Goal: Check status: Check status

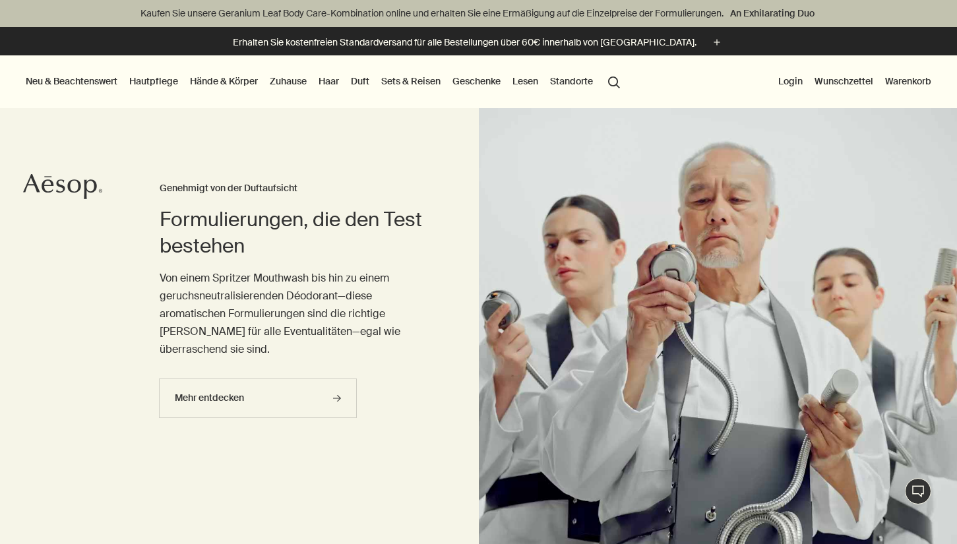
click at [239, 80] on link "Hände & Körper" at bounding box center [223, 81] width 73 height 17
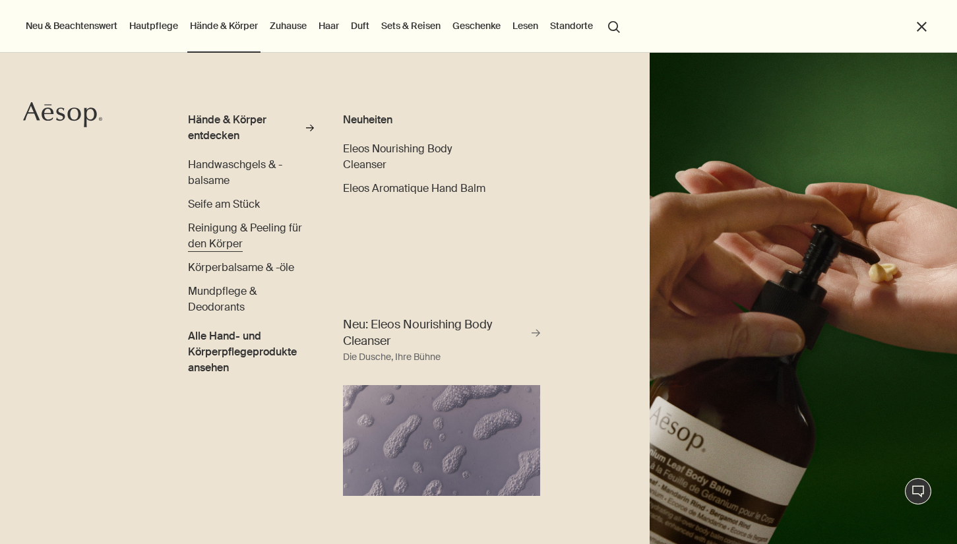
click at [274, 222] on span "Reinigung & Peeling für den Körper" at bounding box center [245, 236] width 114 height 30
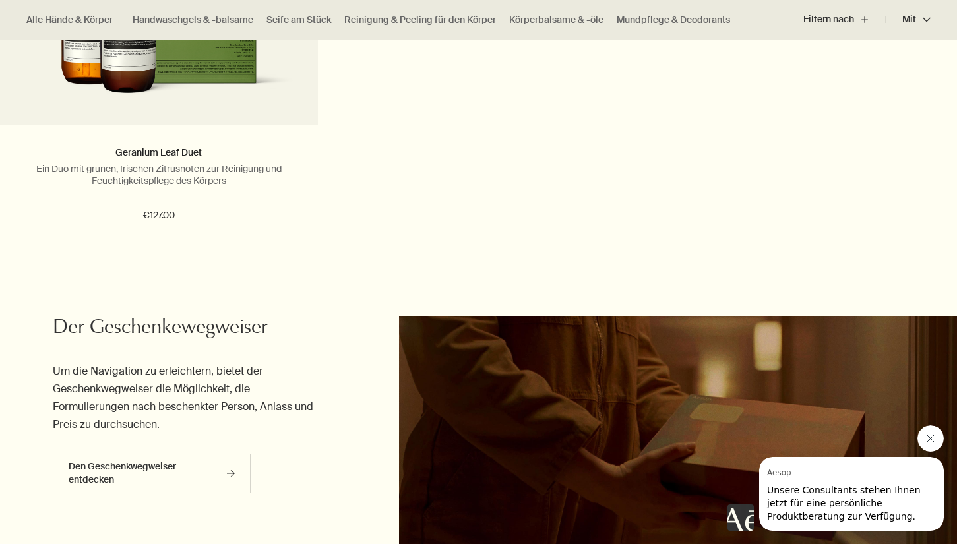
scroll to position [2154, 0]
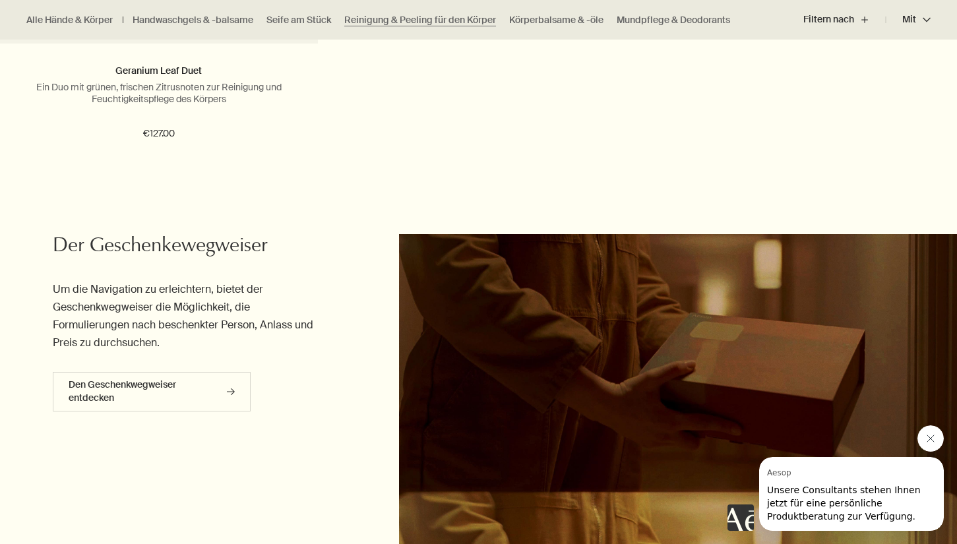
click at [935, 440] on icon "Nachricht von Aesop schließen" at bounding box center [930, 438] width 11 height 11
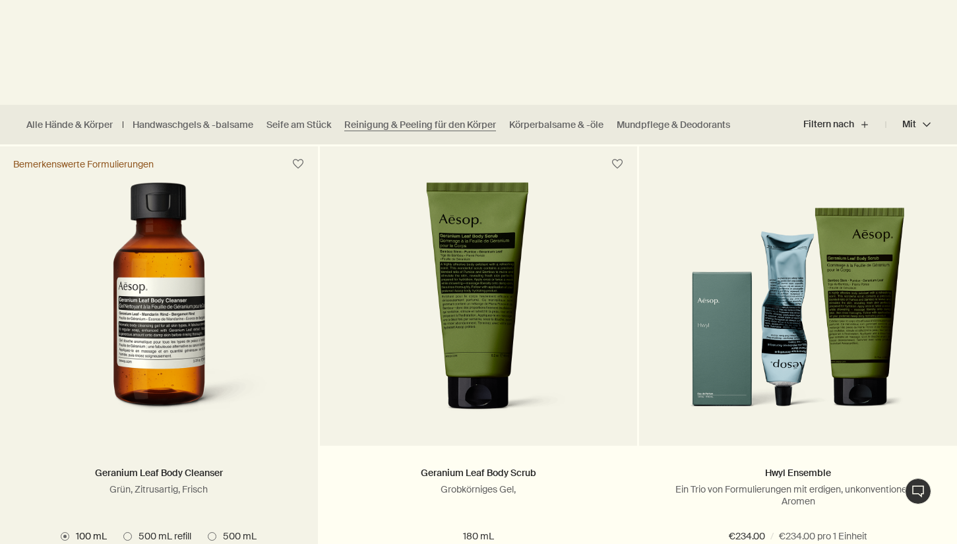
scroll to position [431, 0]
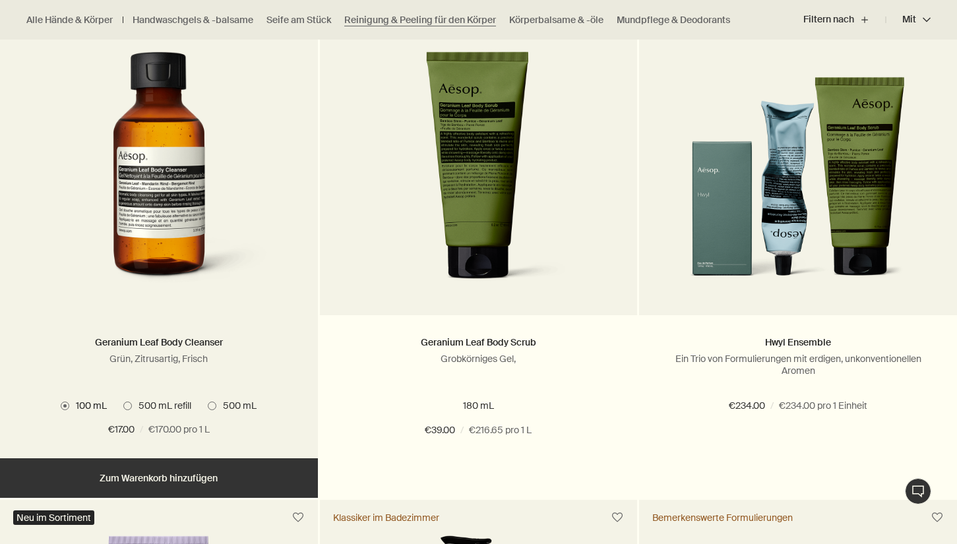
click at [210, 405] on span at bounding box center [212, 406] width 9 height 9
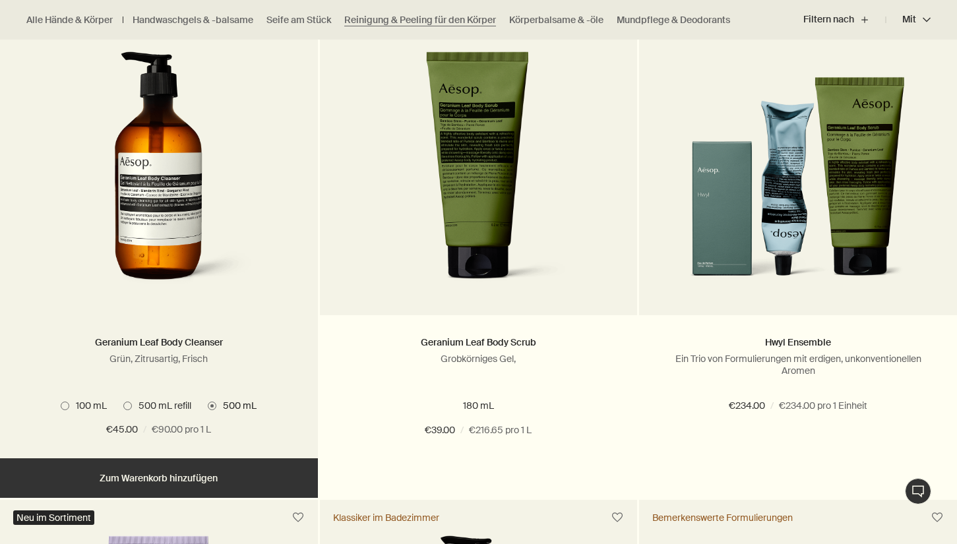
click at [163, 203] on img at bounding box center [159, 173] width 197 height 244
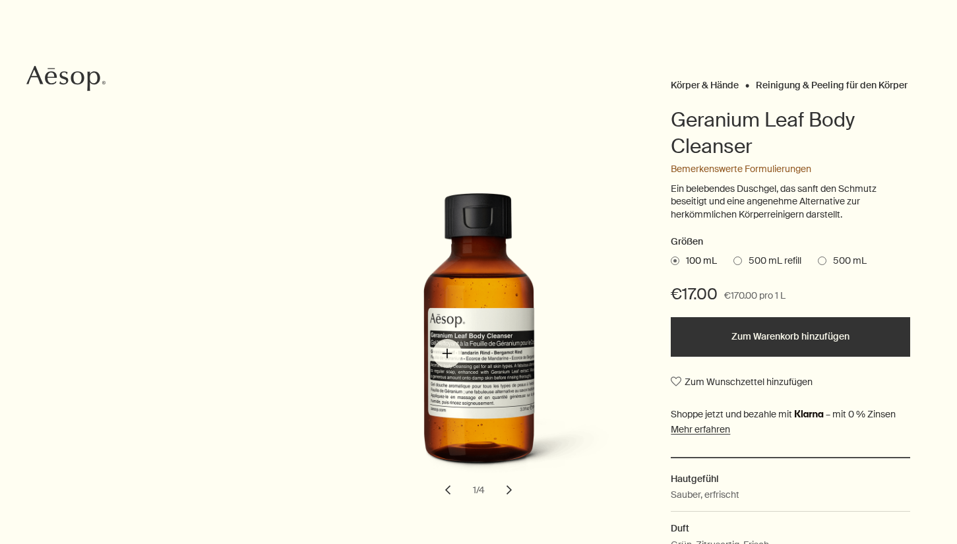
scroll to position [115, 0]
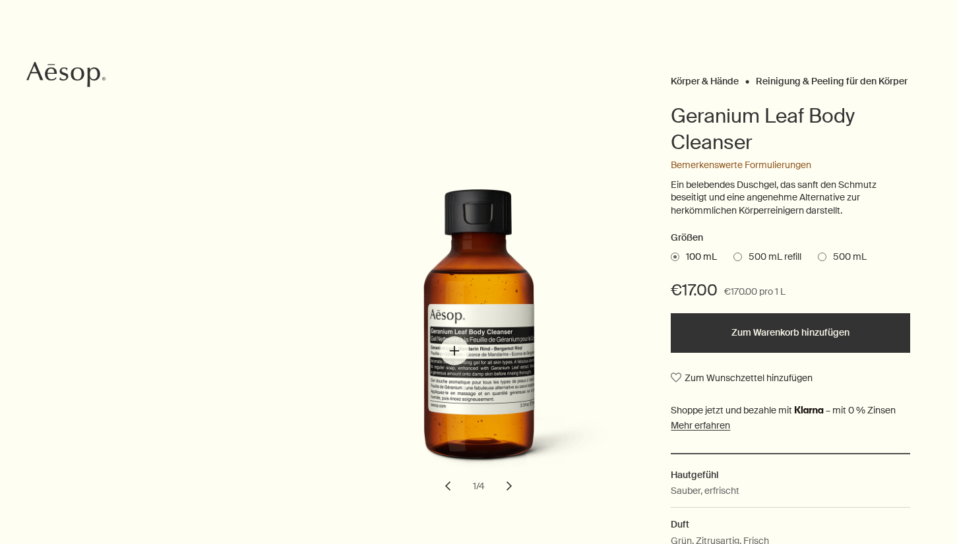
click at [464, 357] on img "Geranium Leaf Body Cleanser" at bounding box center [491, 336] width 290 height 290
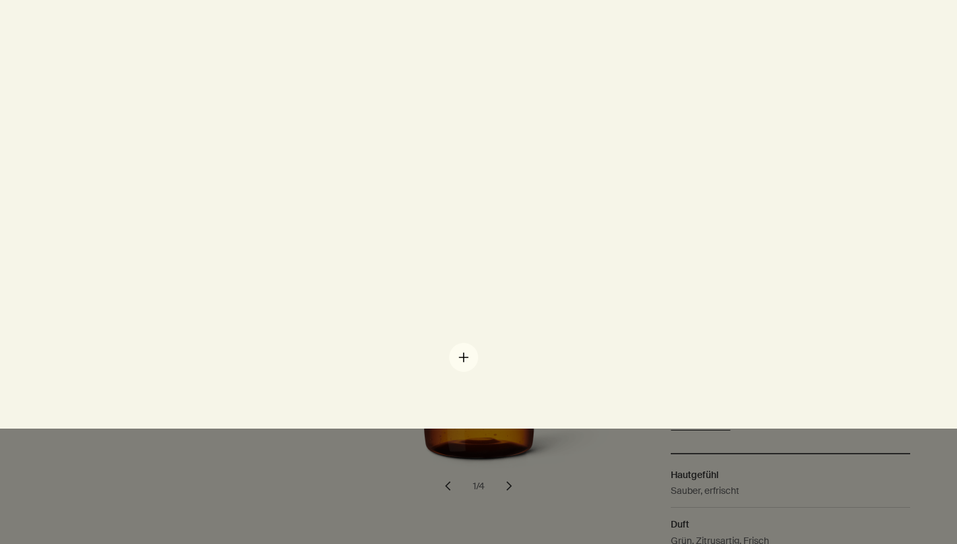
scroll to position [0, 0]
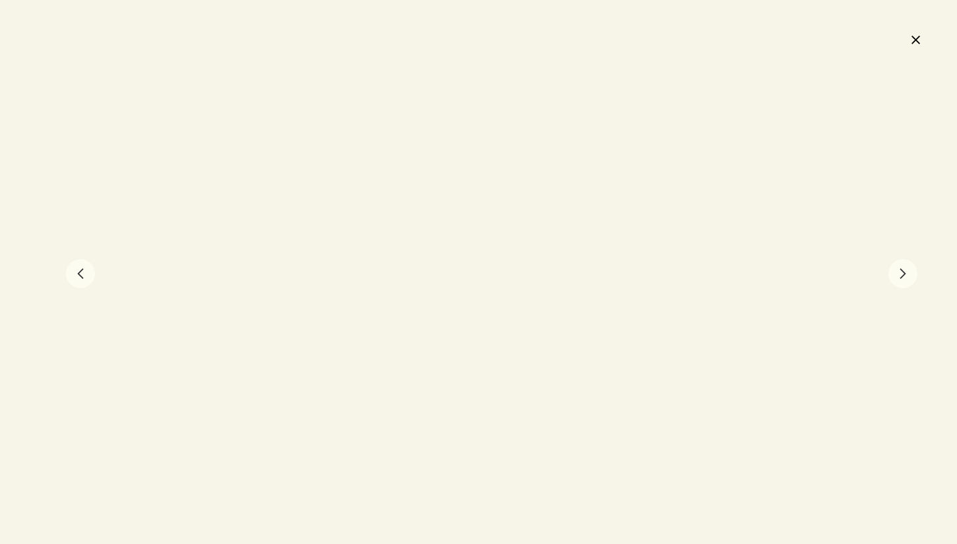
click at [896, 275] on button "chevron" at bounding box center [902, 273] width 29 height 29
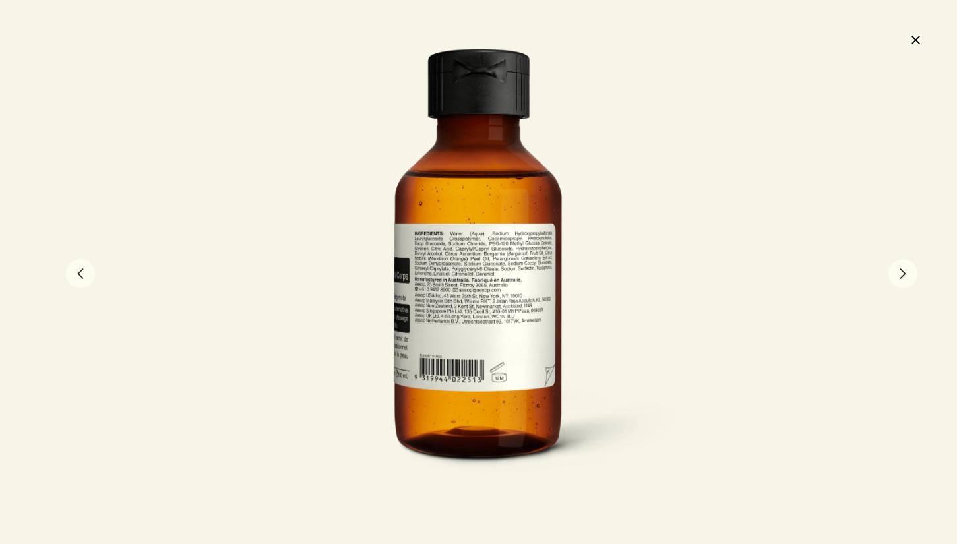
click at [909, 274] on button "chevron" at bounding box center [902, 273] width 29 height 29
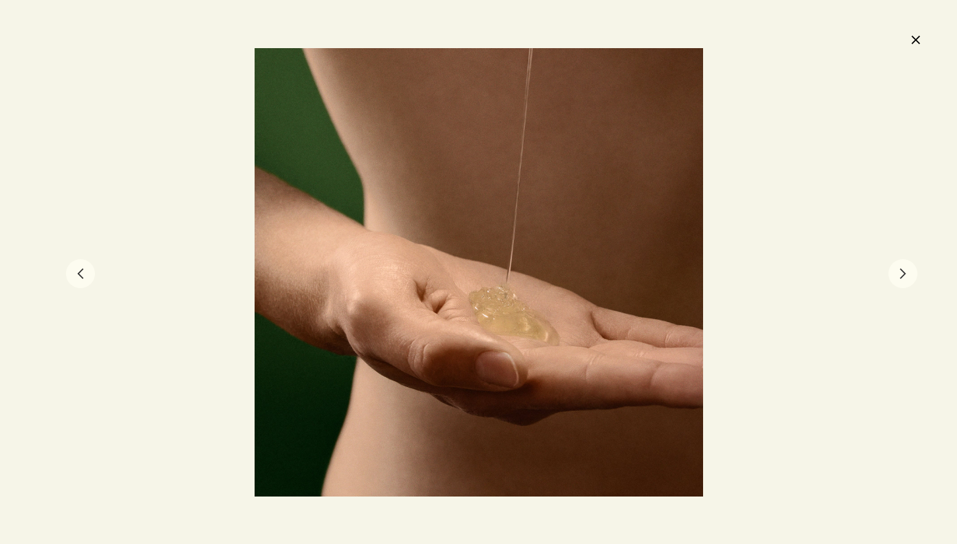
click at [909, 274] on button "chevron" at bounding box center [902, 273] width 29 height 29
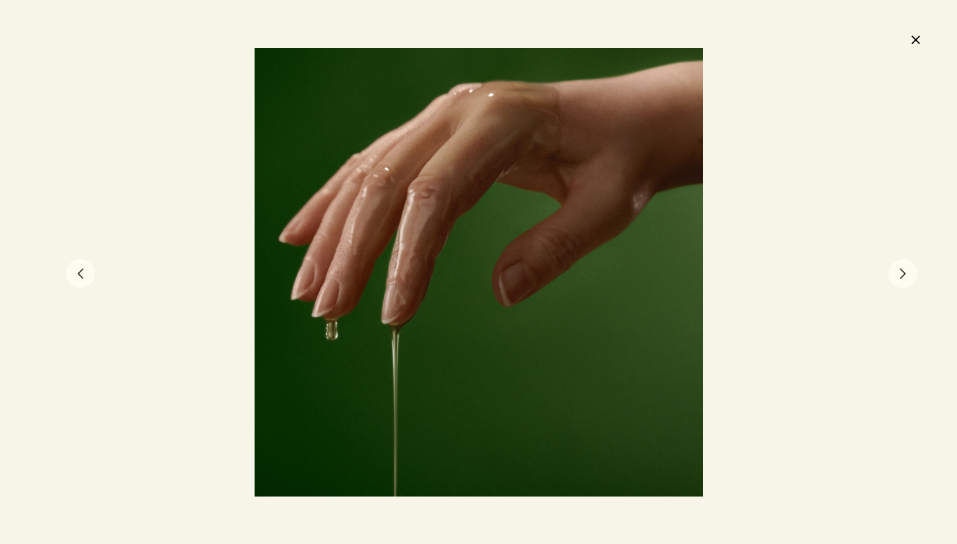
click at [909, 274] on button "chevron" at bounding box center [902, 273] width 29 height 29
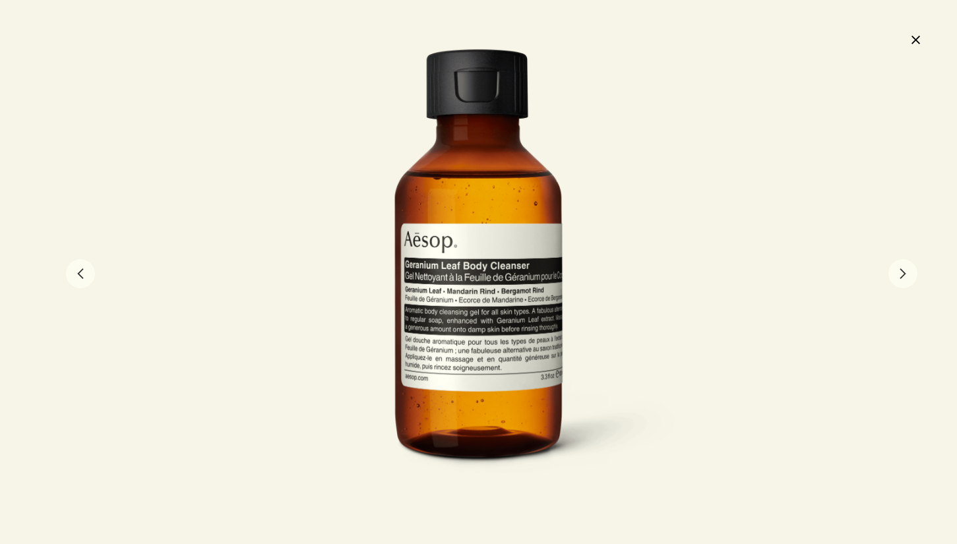
click at [917, 42] on button "close" at bounding box center [915, 39] width 16 height 22
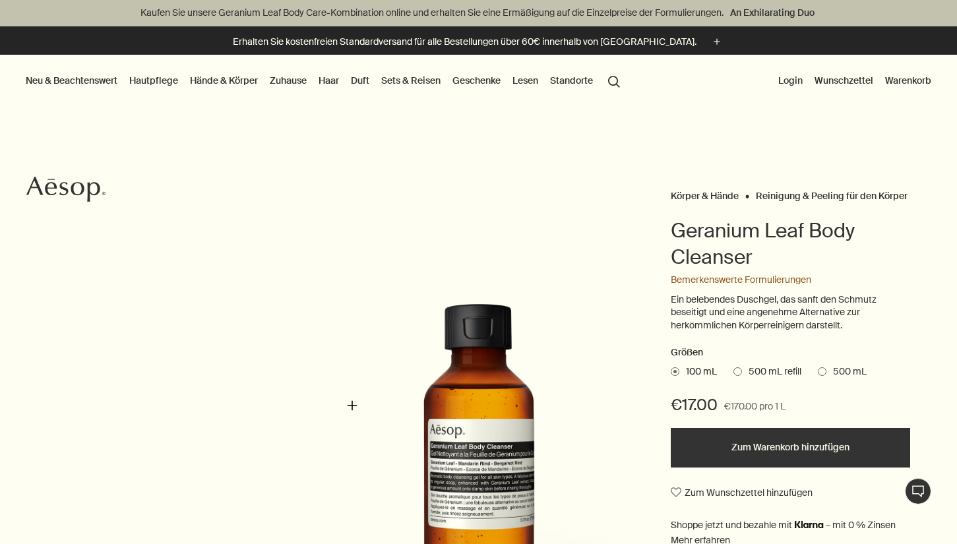
scroll to position [1, 0]
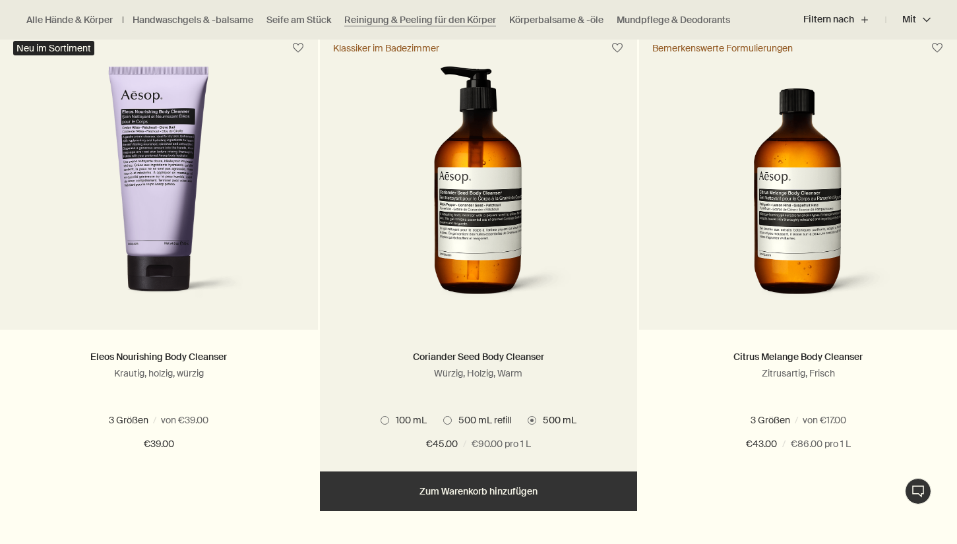
scroll to position [905, 0]
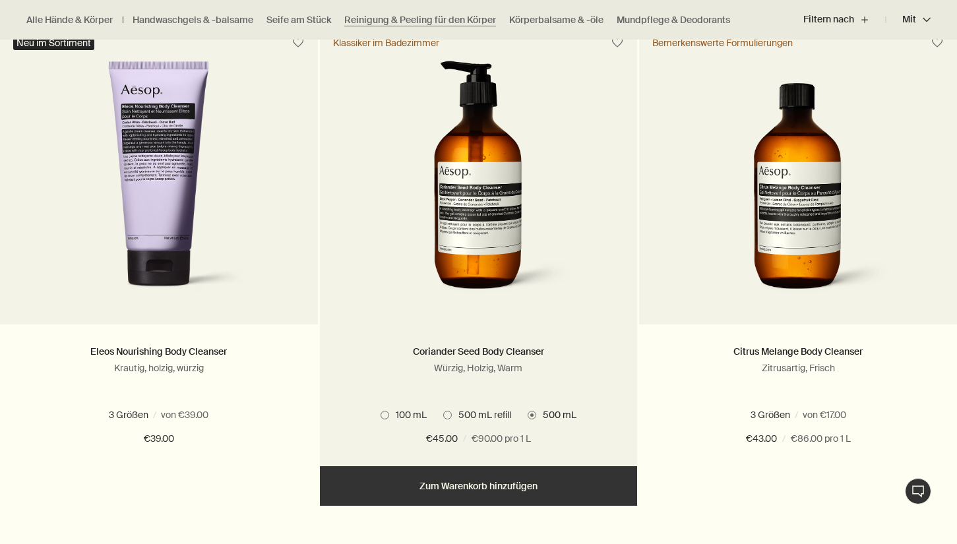
click at [532, 415] on span at bounding box center [532, 415] width 9 height 9
click at [446, 413] on span at bounding box center [447, 415] width 9 height 9
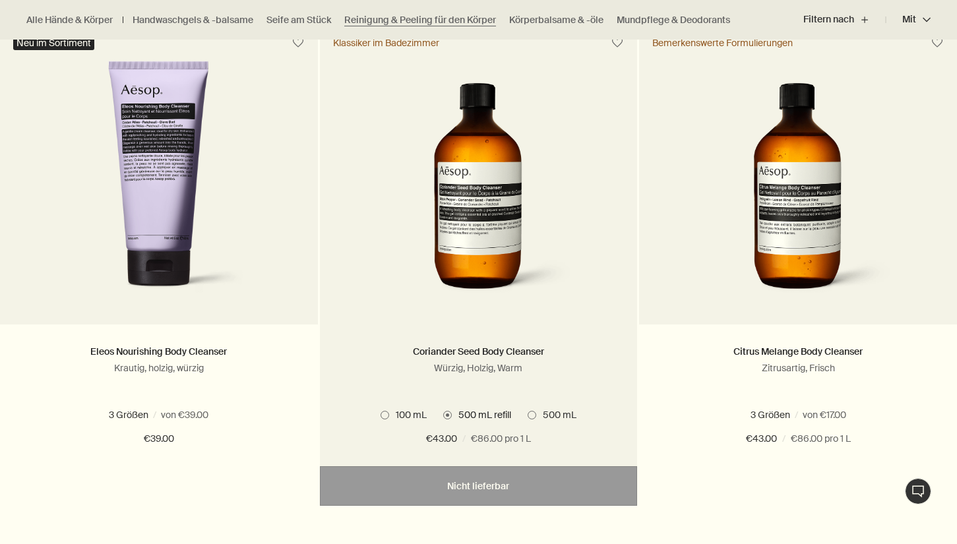
click at [535, 412] on span at bounding box center [532, 415] width 9 height 9
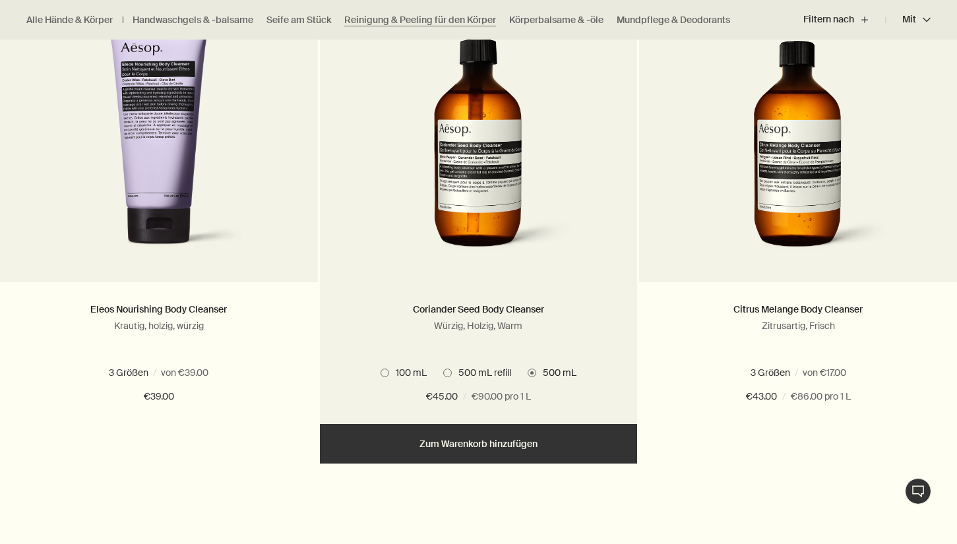
scroll to position [954, 0]
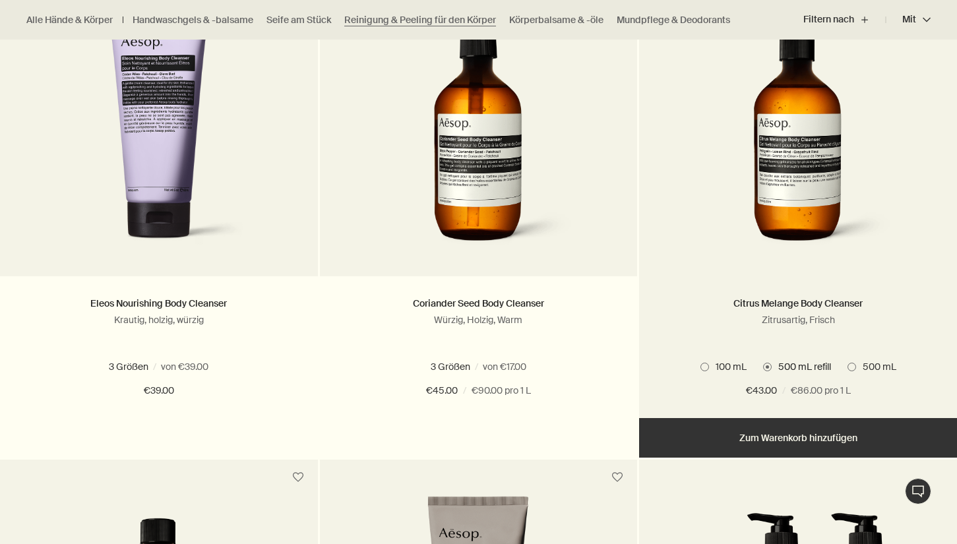
click at [851, 364] on span at bounding box center [851, 367] width 9 height 9
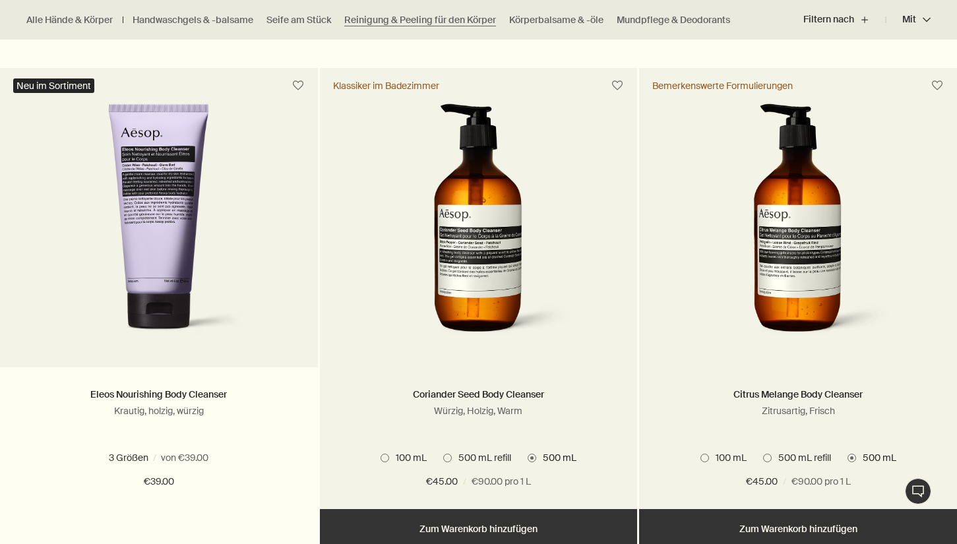
scroll to position [865, 0]
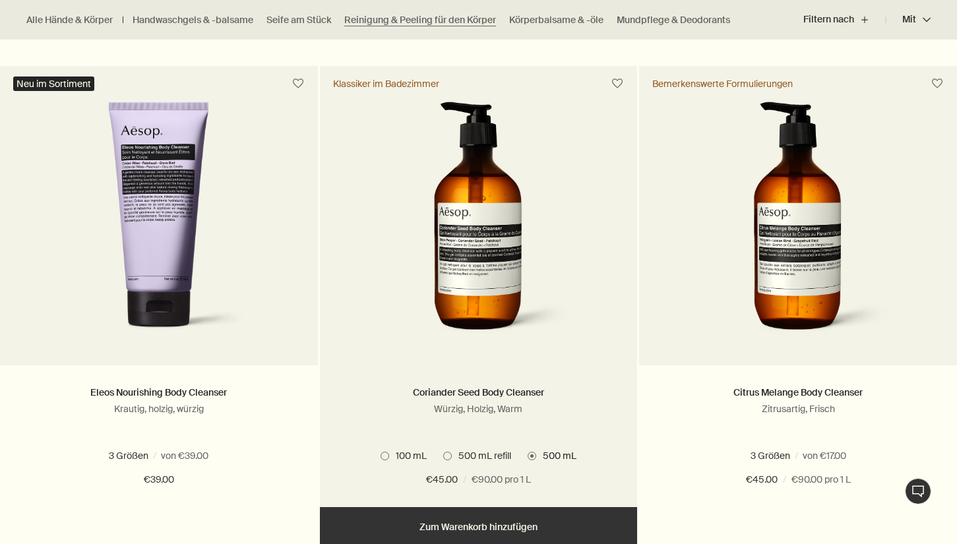
click at [456, 524] on button "Hinzufügen Zum Warenkorb hinzufügen" at bounding box center [479, 527] width 318 height 40
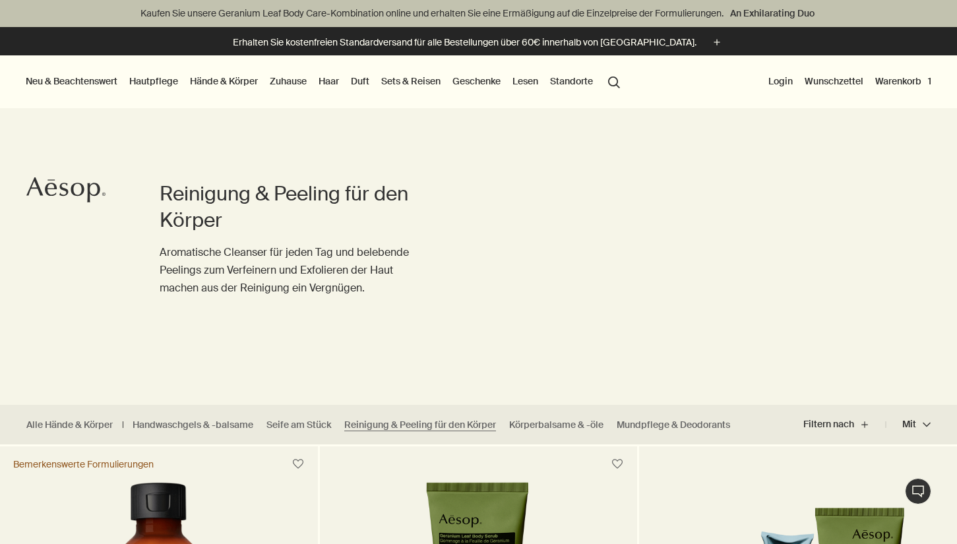
scroll to position [0, 0]
click at [172, 84] on link "Hautpflege" at bounding box center [154, 81] width 54 height 17
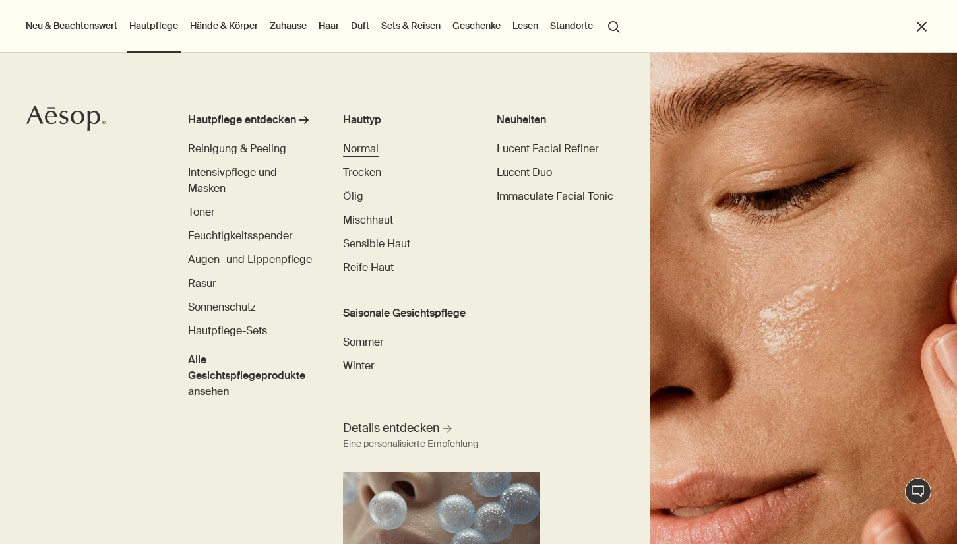
click at [379, 153] on span "Normal" at bounding box center [361, 149] width 36 height 14
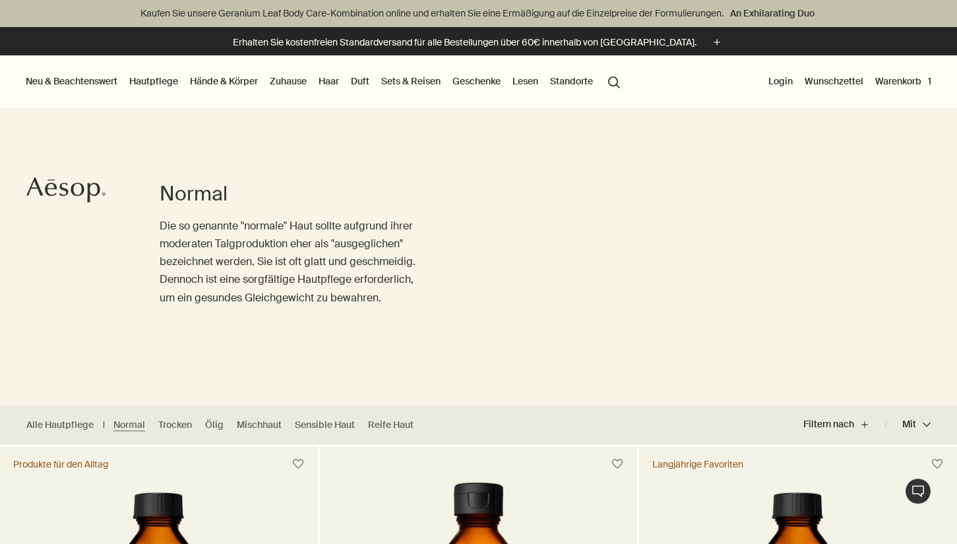
click at [146, 84] on link "Hautpflege" at bounding box center [154, 81] width 54 height 17
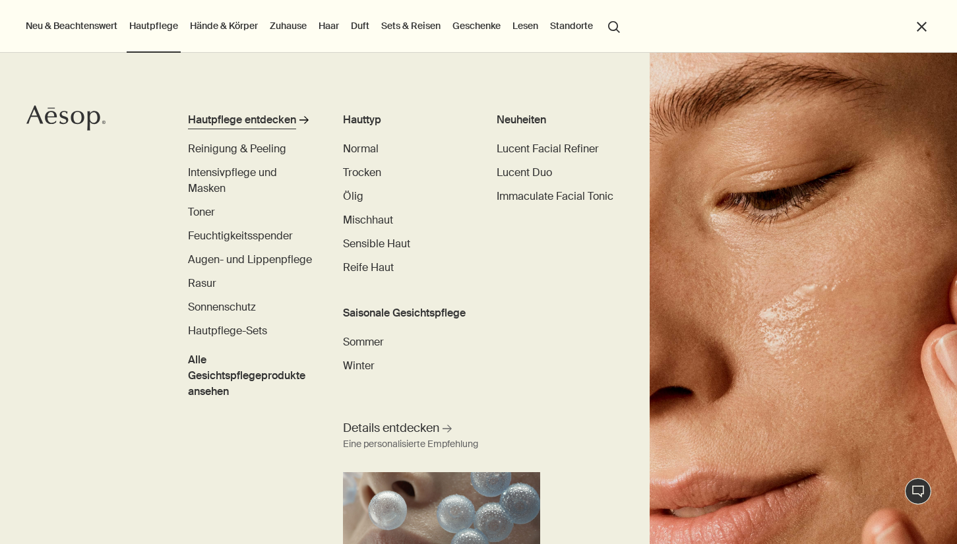
click at [198, 118] on div "Hautpflege entdecken" at bounding box center [242, 120] width 108 height 16
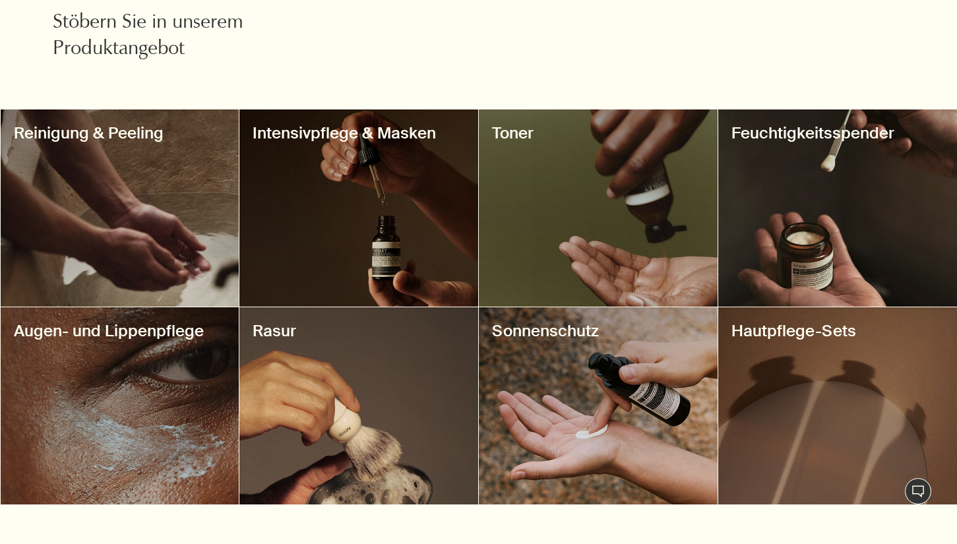
scroll to position [520, 0]
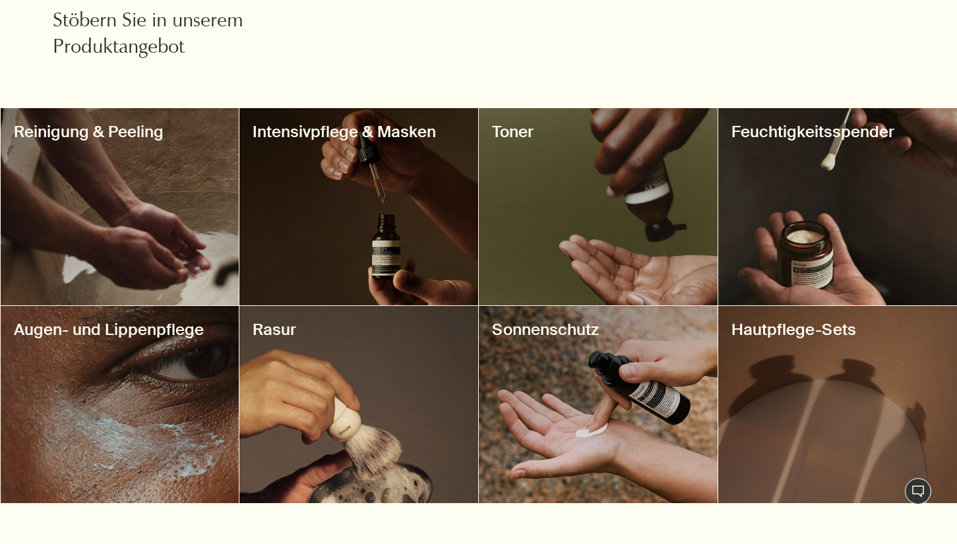
click at [803, 226] on div at bounding box center [837, 206] width 239 height 197
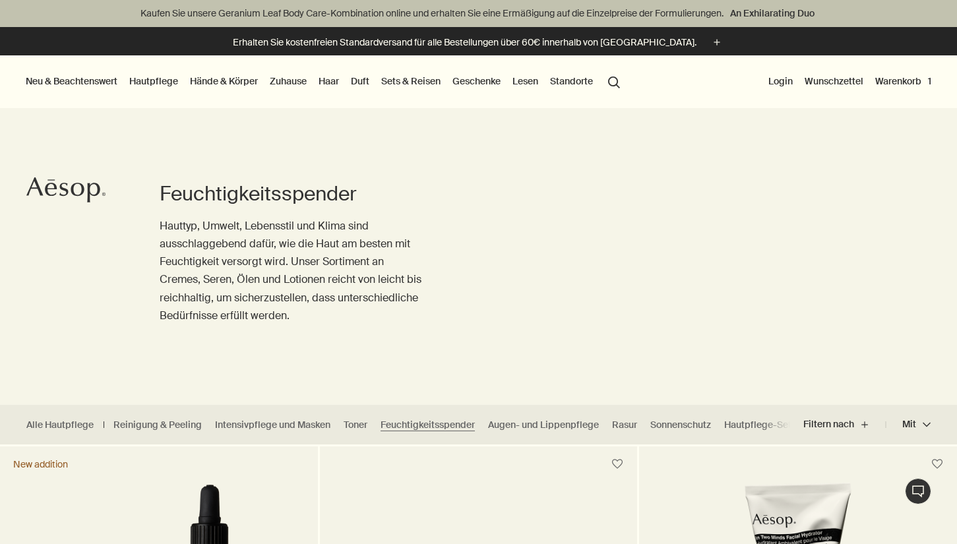
click at [297, 82] on link "Zuhause" at bounding box center [288, 81] width 42 height 17
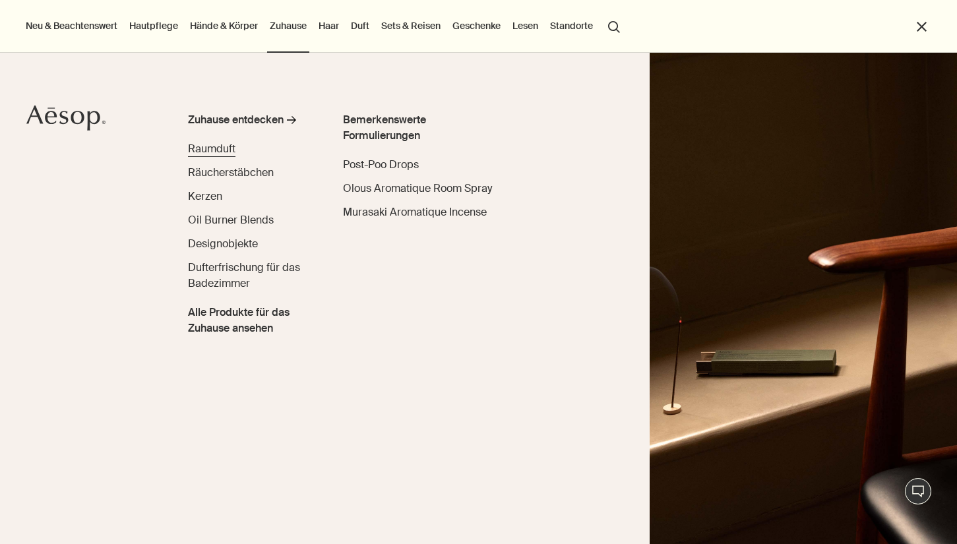
click at [226, 152] on span "Raumduft" at bounding box center [211, 149] width 47 height 14
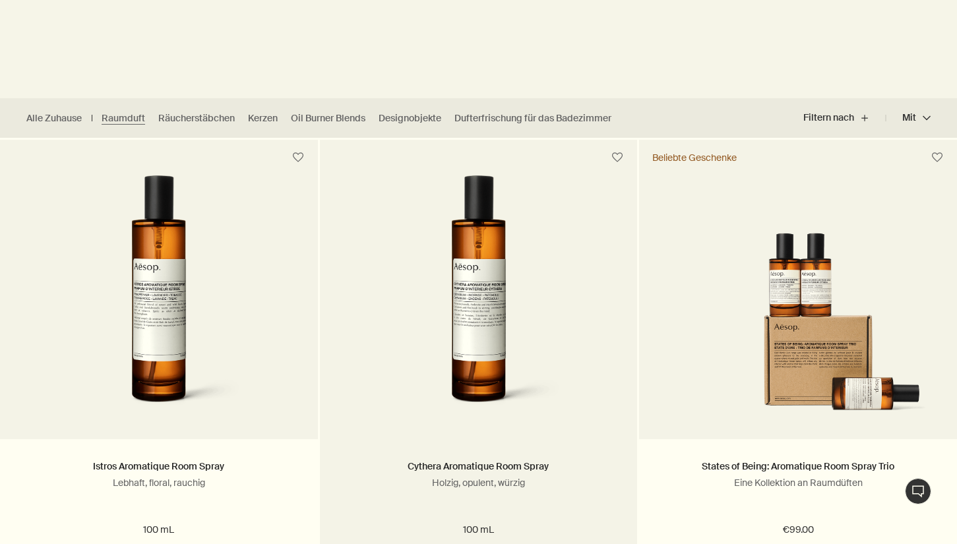
scroll to position [307, 0]
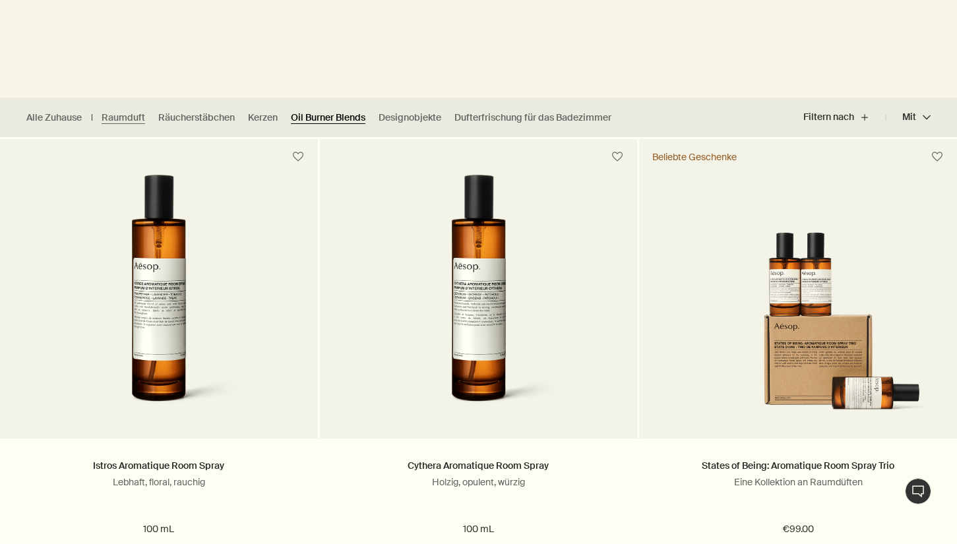
click at [336, 122] on link "Oil Burner Blends" at bounding box center [328, 117] width 75 height 13
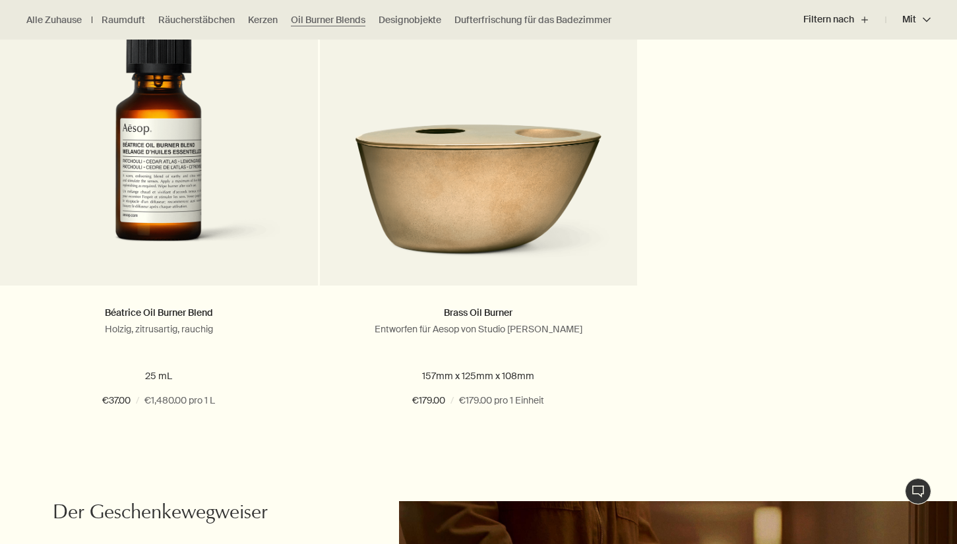
scroll to position [948, 0]
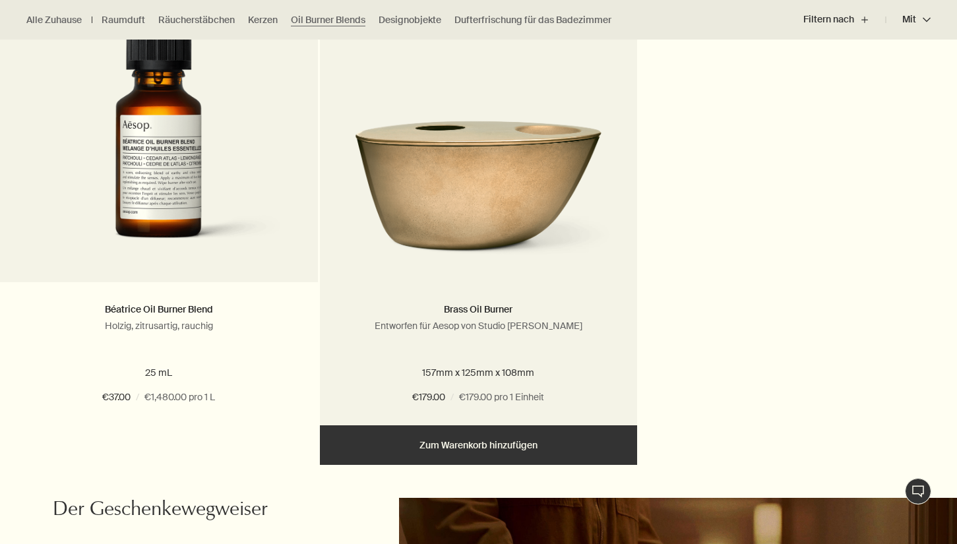
click at [542, 219] on img at bounding box center [479, 178] width 278 height 169
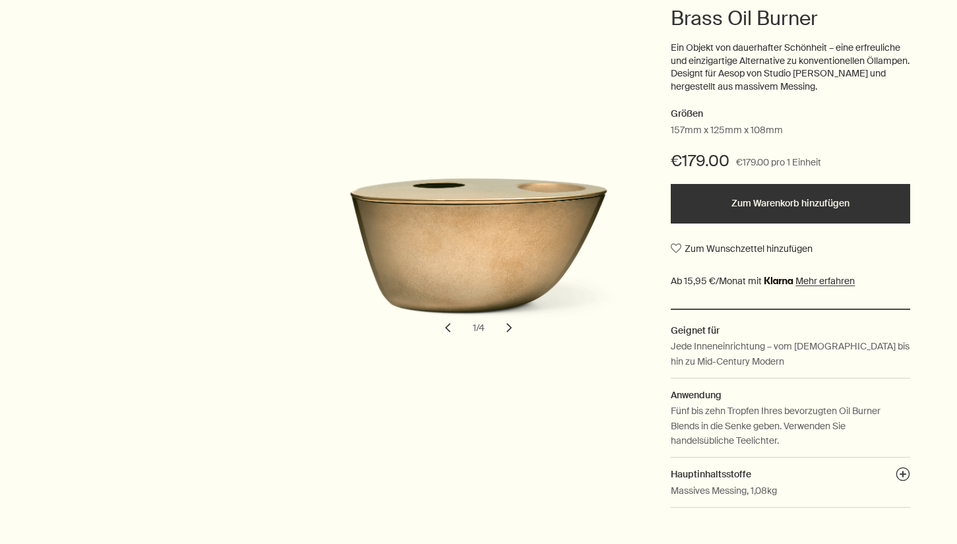
scroll to position [218, 0]
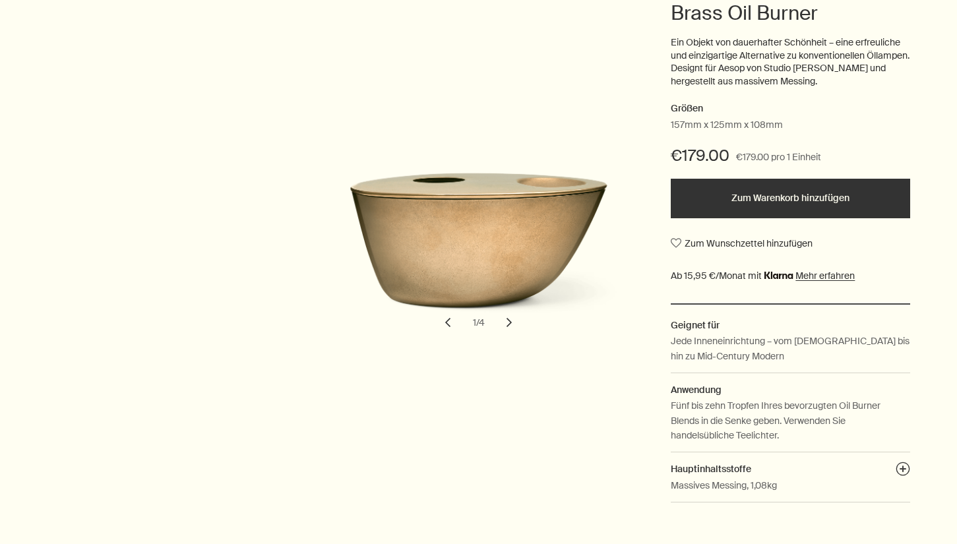
click at [510, 321] on button "chevron" at bounding box center [509, 322] width 29 height 29
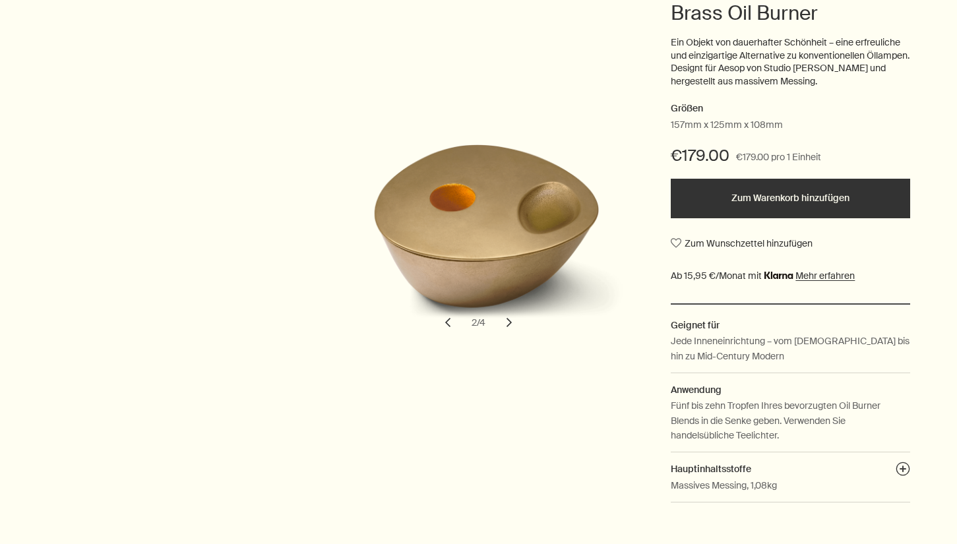
click at [510, 321] on button "chevron" at bounding box center [509, 322] width 29 height 29
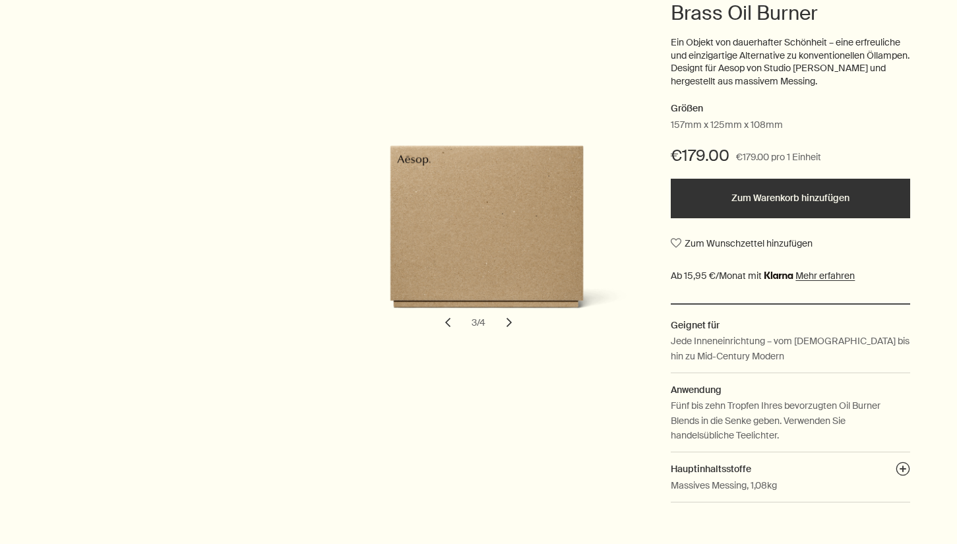
click at [510, 321] on button "chevron" at bounding box center [509, 322] width 29 height 29
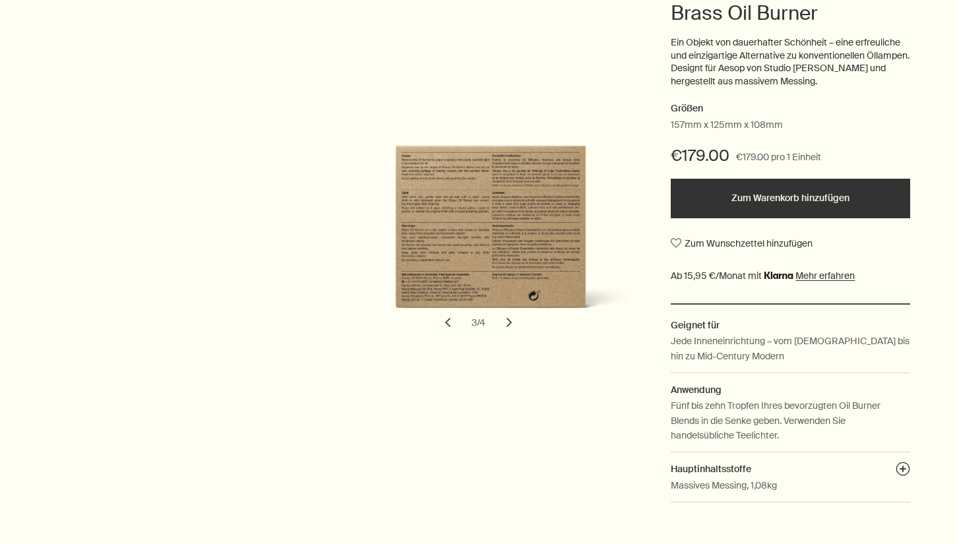
click at [510, 321] on button "chevron" at bounding box center [509, 322] width 29 height 29
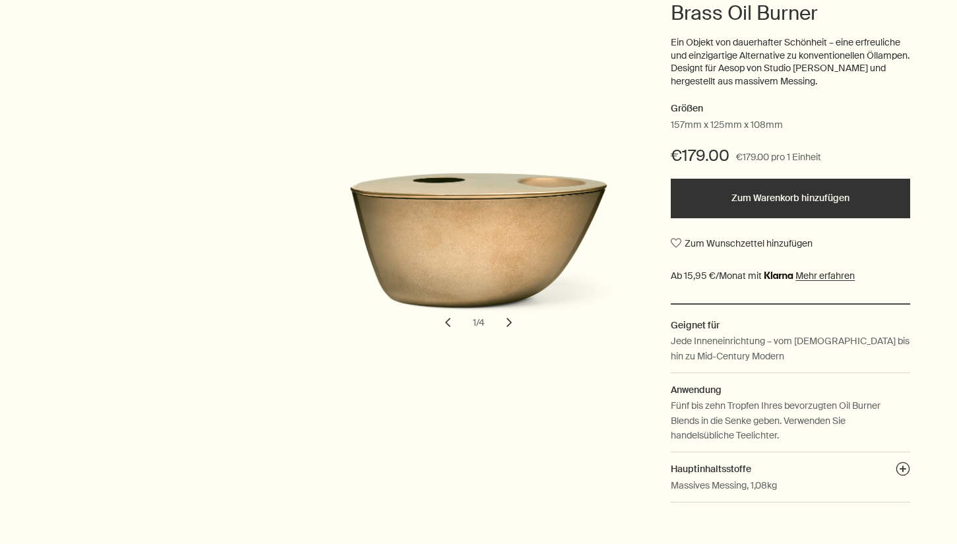
click at [510, 321] on button "chevron" at bounding box center [509, 322] width 29 height 29
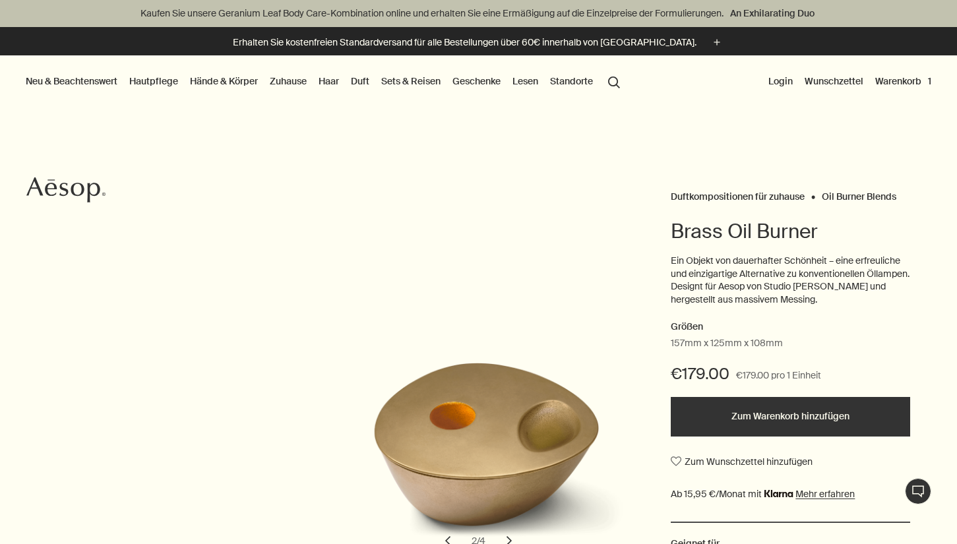
scroll to position [0, 0]
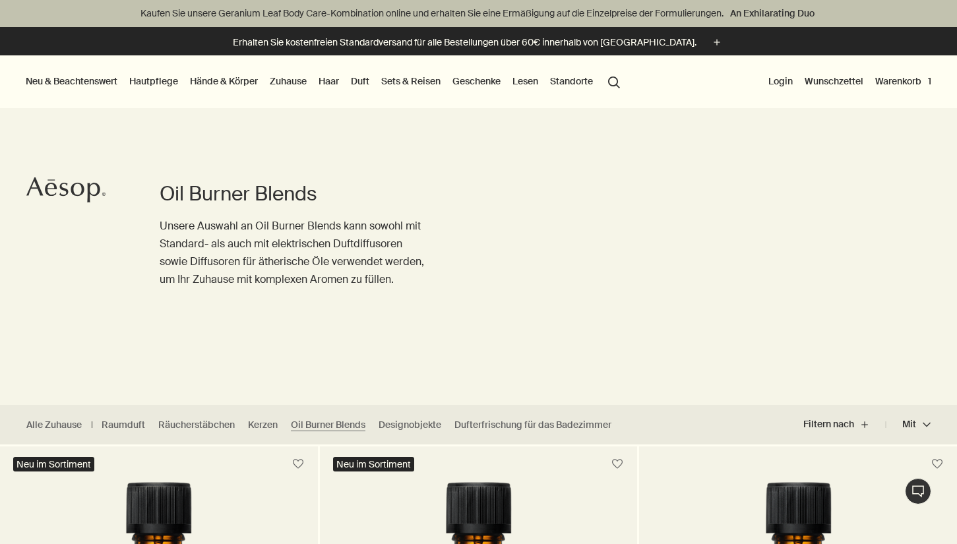
click at [285, 83] on link "Zuhause" at bounding box center [288, 81] width 42 height 17
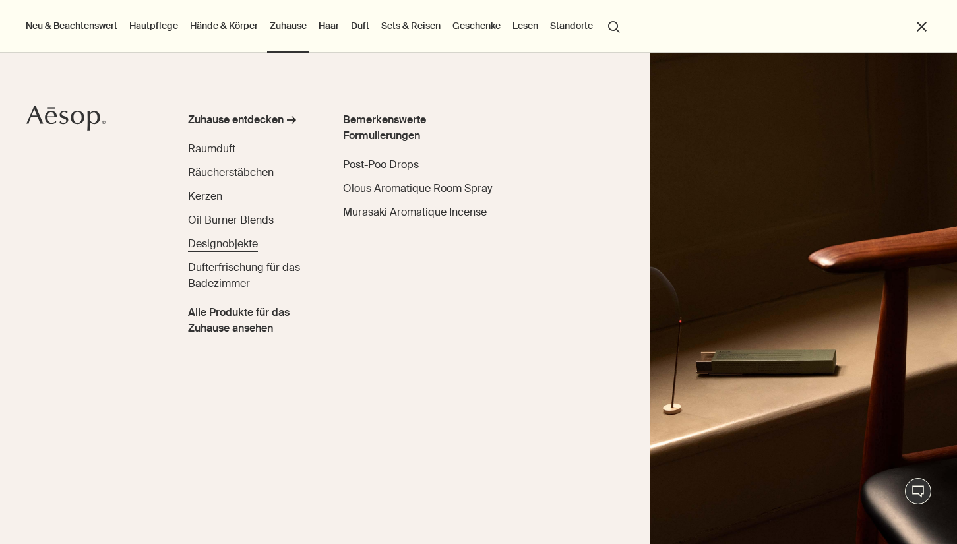
click at [245, 241] on span "Designobjekte" at bounding box center [223, 244] width 70 height 14
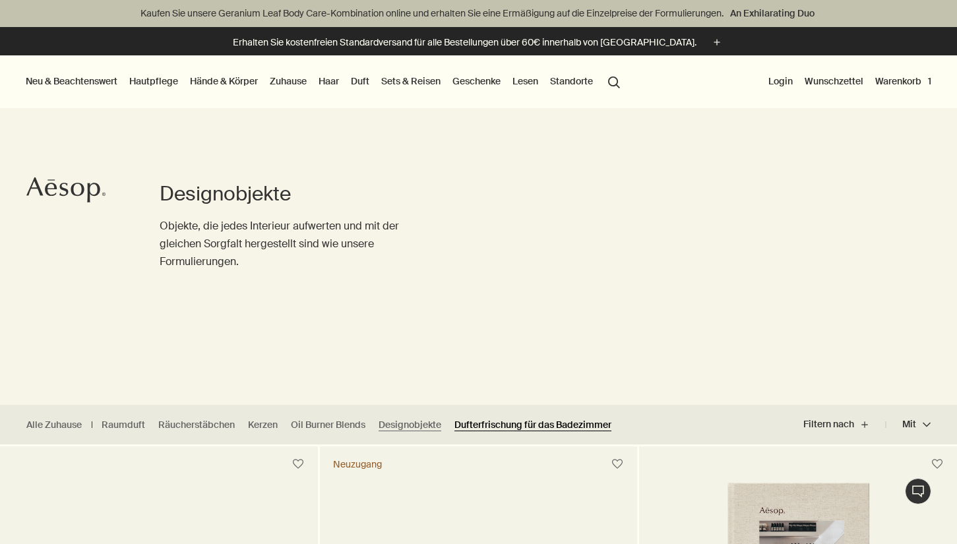
click at [522, 419] on link "Dufterfrischung für das Badezimmer" at bounding box center [532, 425] width 157 height 13
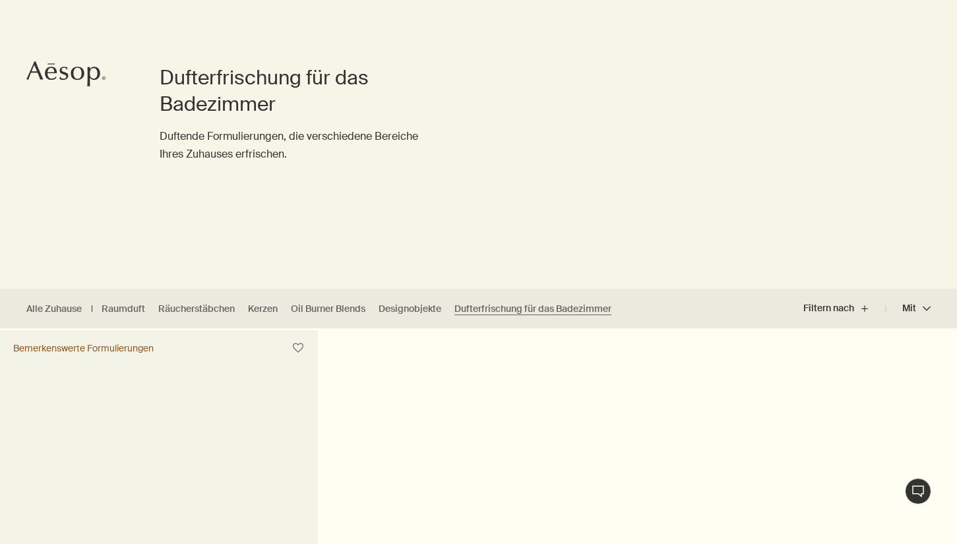
scroll to position [257, 0]
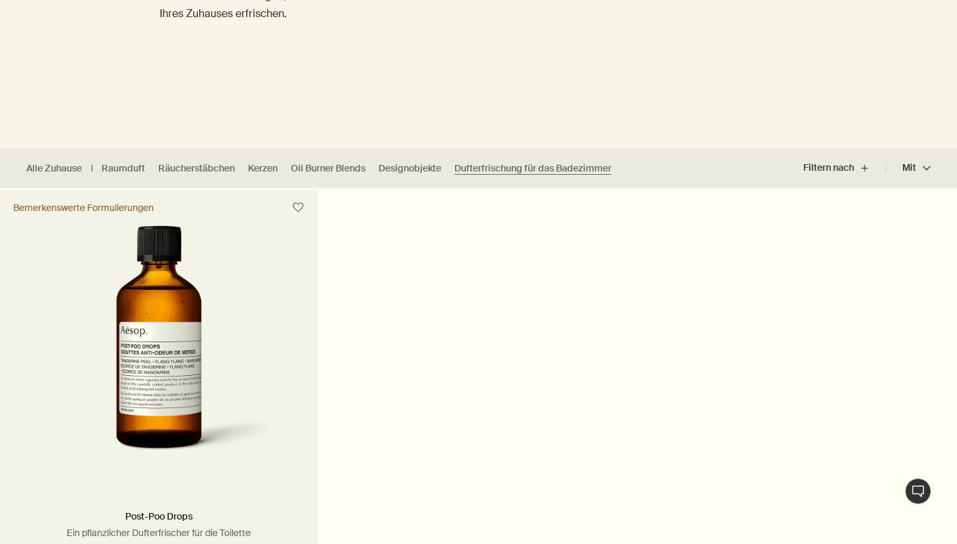
click at [216, 297] on img at bounding box center [159, 348] width 240 height 244
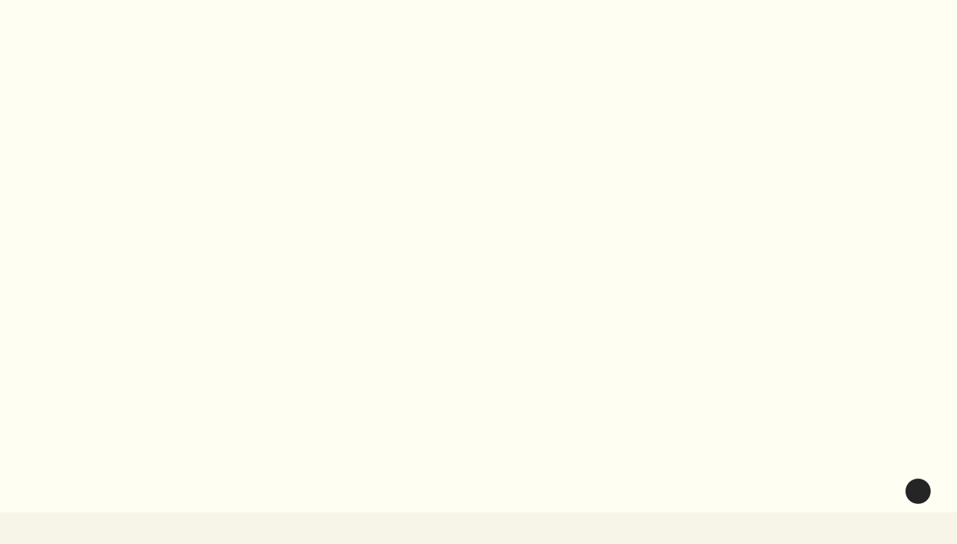
scroll to position [1540, 0]
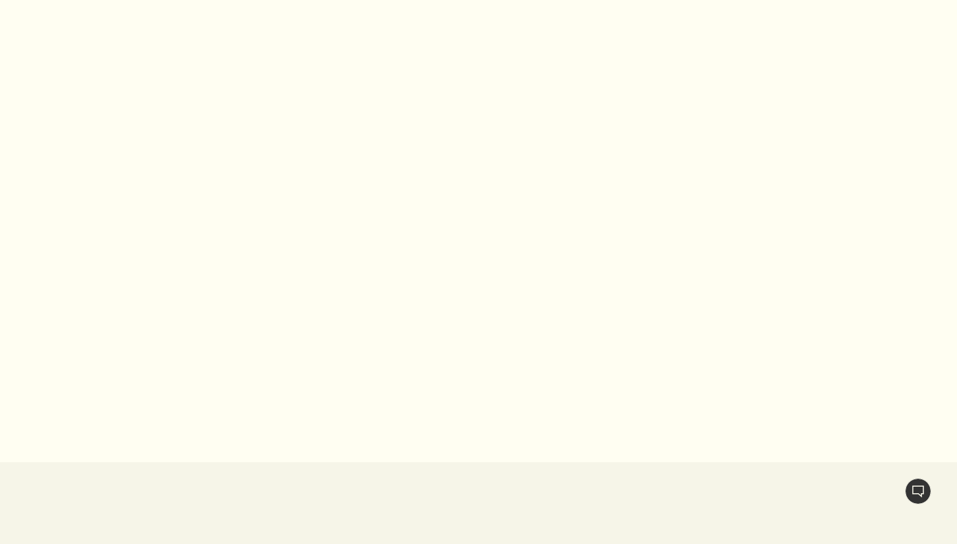
click at [482, 174] on video at bounding box center [478, 183] width 957 height 558
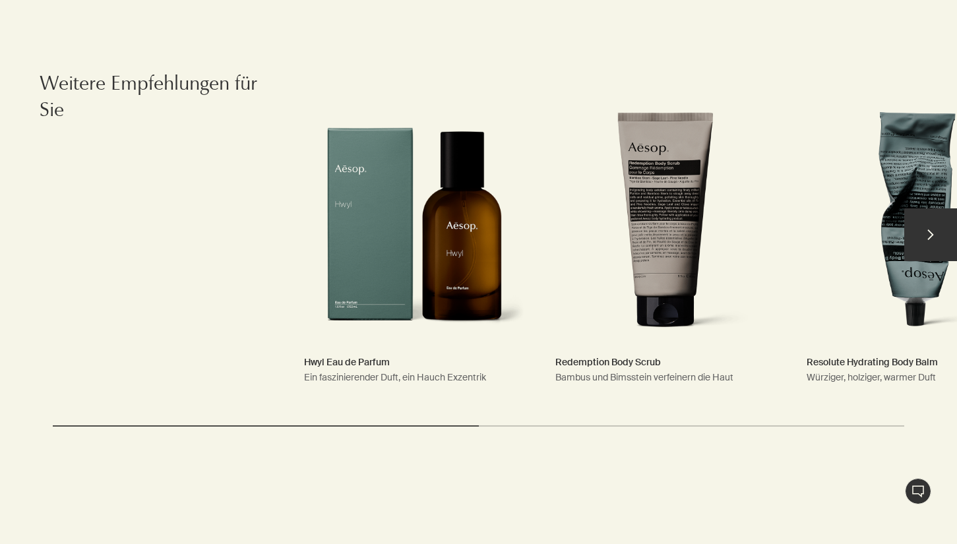
scroll to position [2028, 0]
click at [934, 235] on button "chevron" at bounding box center [930, 234] width 53 height 53
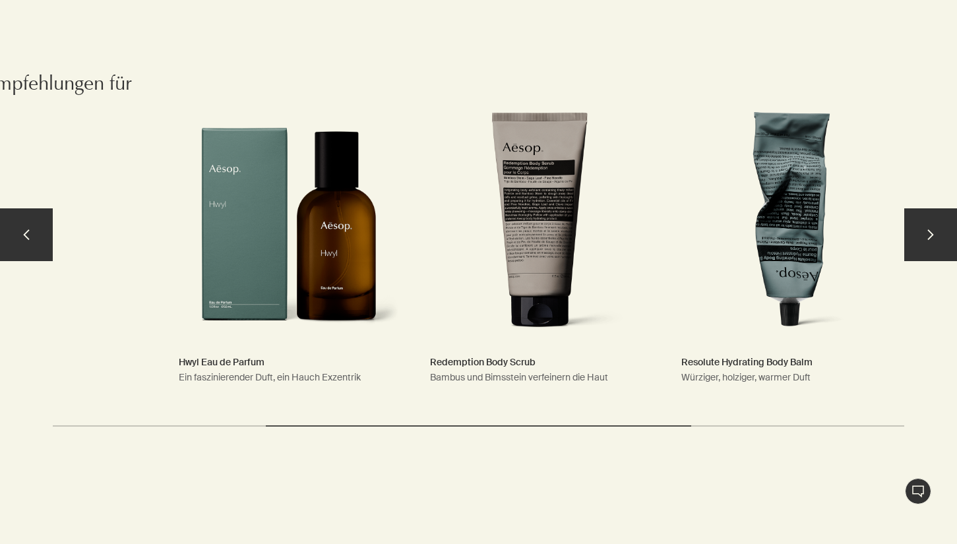
click at [802, 225] on link "Resolute Hydrating Body Balm Würziger, holziger, warmer Duft" at bounding box center [791, 241] width 247 height 336
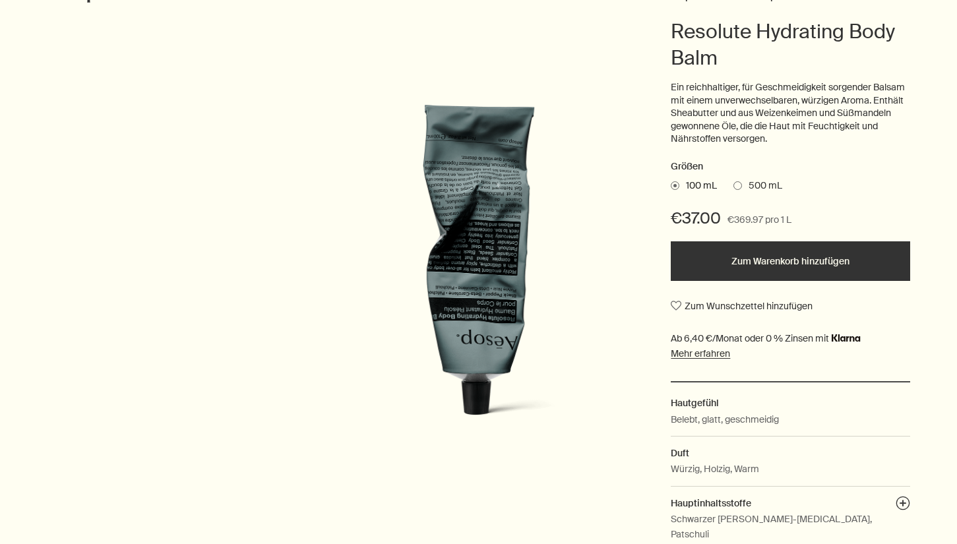
scroll to position [201, 0]
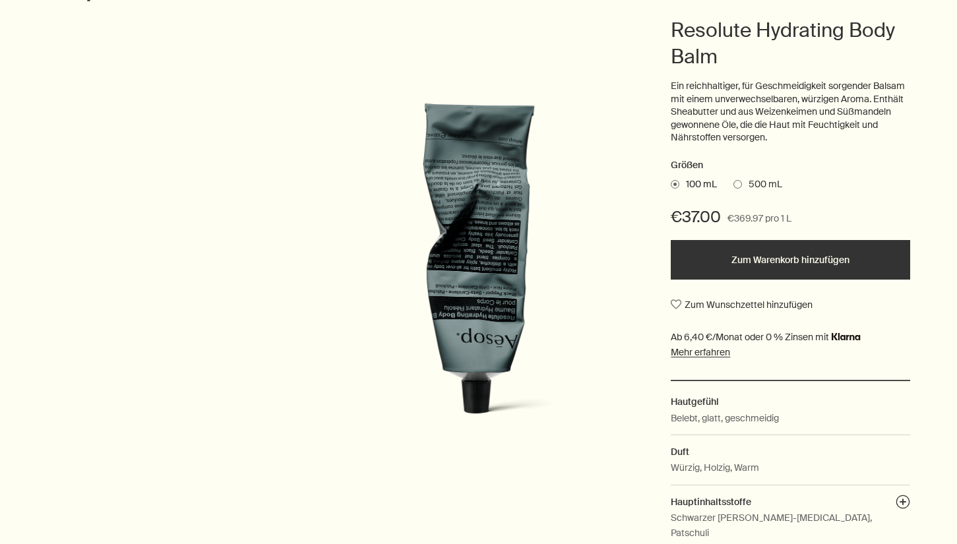
click at [743, 178] on span "500 mL" at bounding box center [762, 184] width 40 height 13
click at [733, 178] on input "500 mL" at bounding box center [733, 182] width 0 height 9
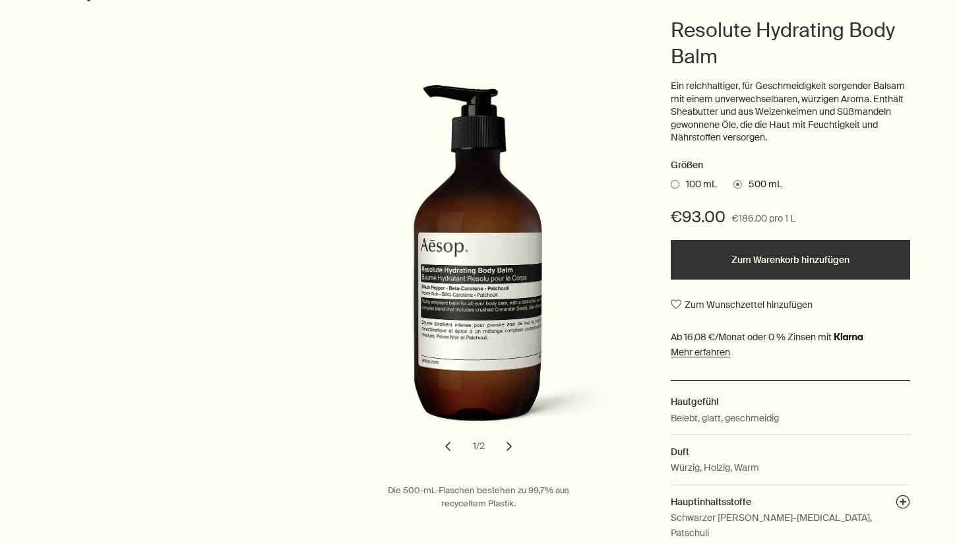
click at [677, 180] on span at bounding box center [675, 184] width 9 height 9
click at [671, 179] on input "100 mL" at bounding box center [671, 182] width 0 height 9
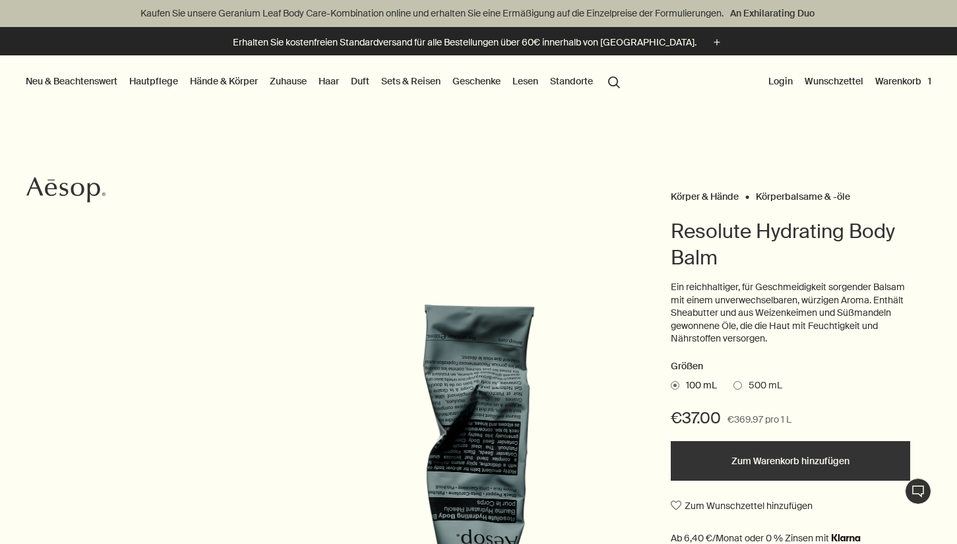
scroll to position [0, 0]
click at [427, 85] on link "Sets & Reisen" at bounding box center [411, 81] width 65 height 17
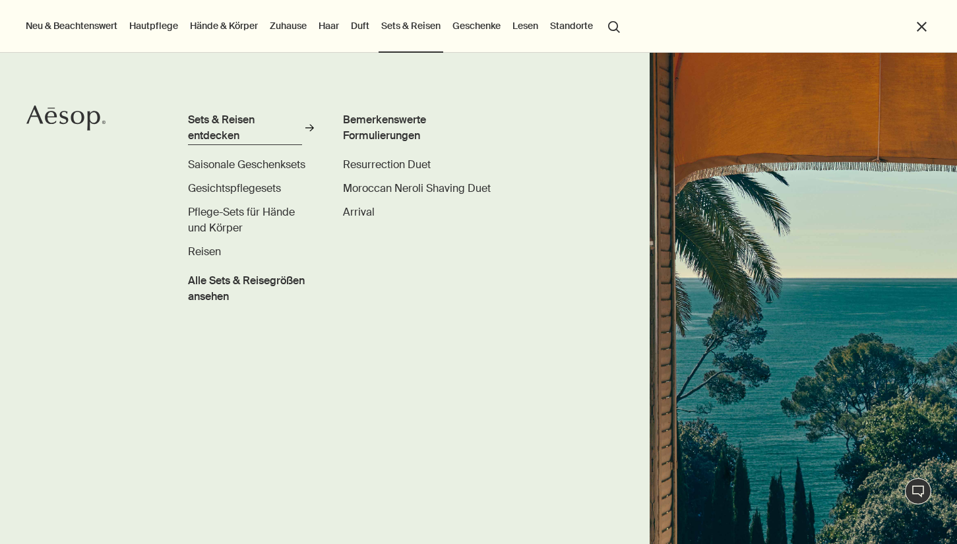
click at [236, 123] on div "Sets & Reisen entdecken" at bounding box center [245, 128] width 114 height 32
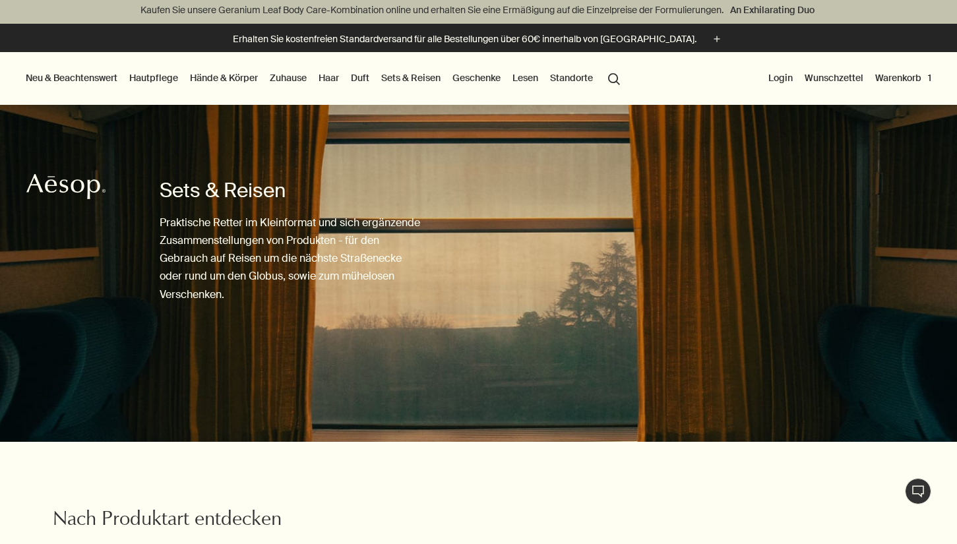
scroll to position [298, 0]
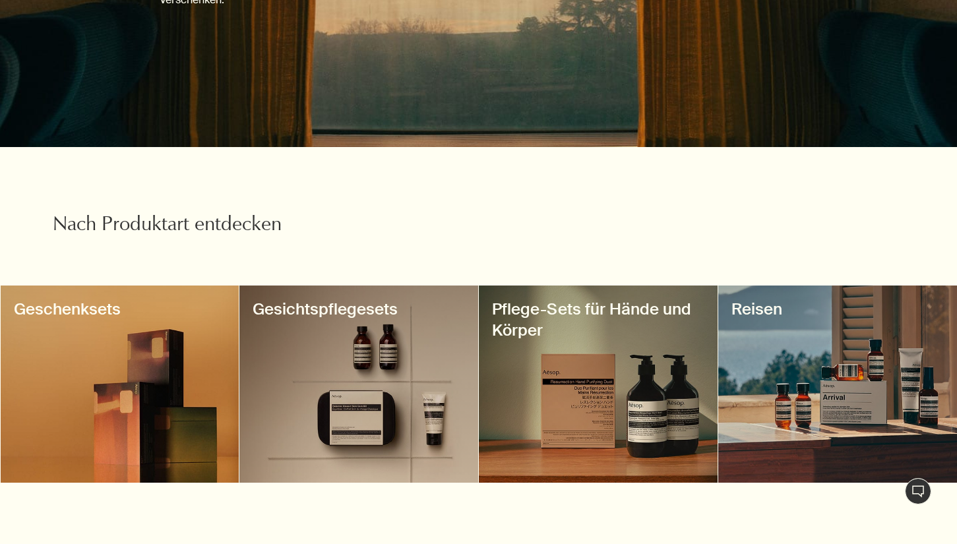
click at [739, 305] on h3 "Reisen" at bounding box center [837, 309] width 212 height 21
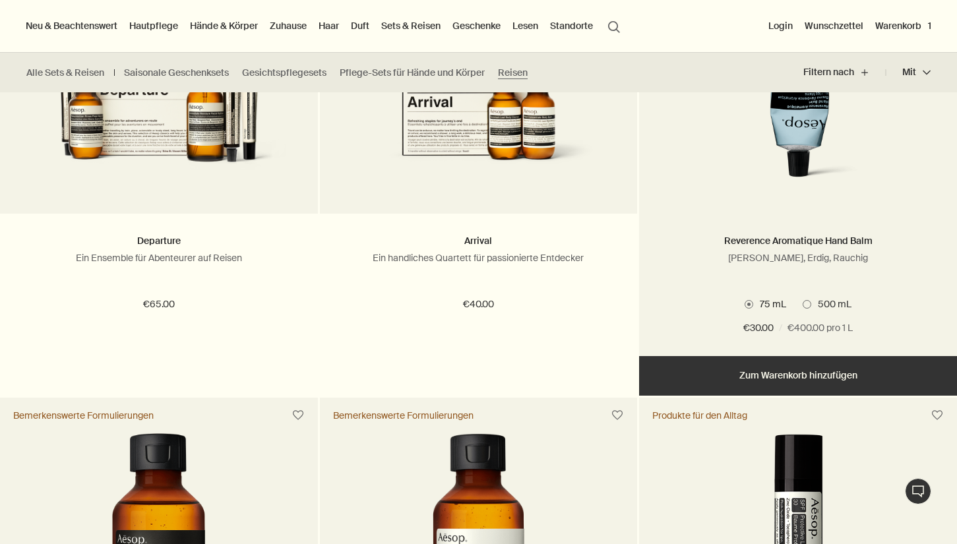
scroll to position [1859, 0]
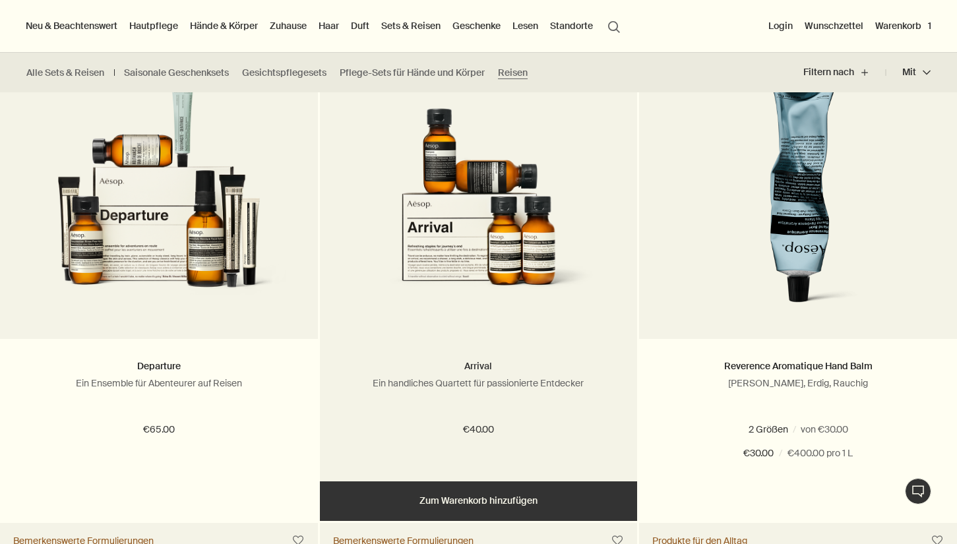
click at [485, 363] on link "Arrival" at bounding box center [478, 366] width 28 height 12
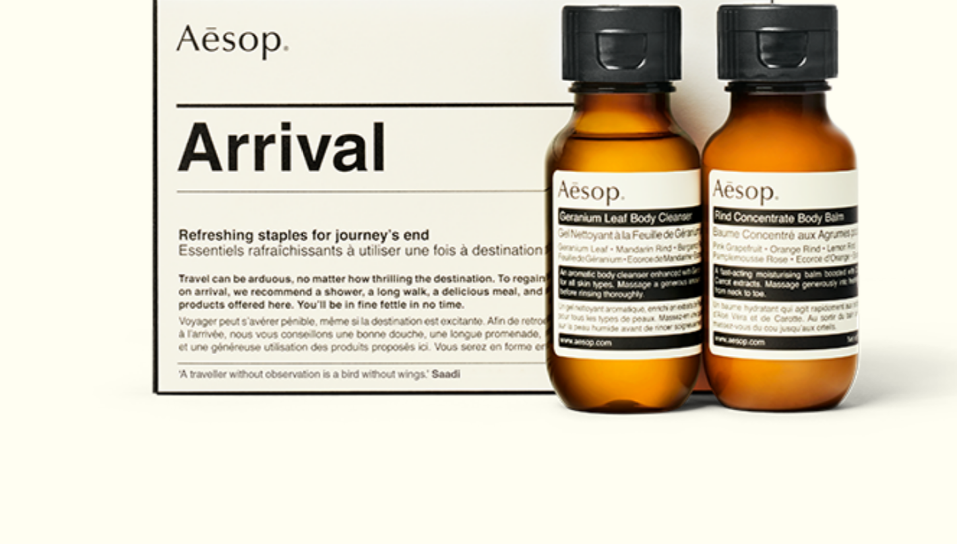
scroll to position [246, 0]
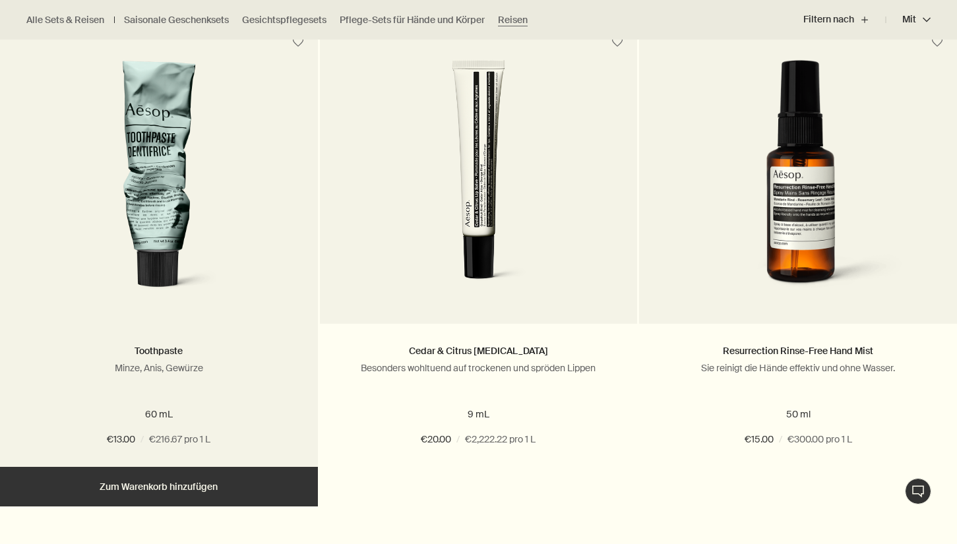
scroll to position [1955, 0]
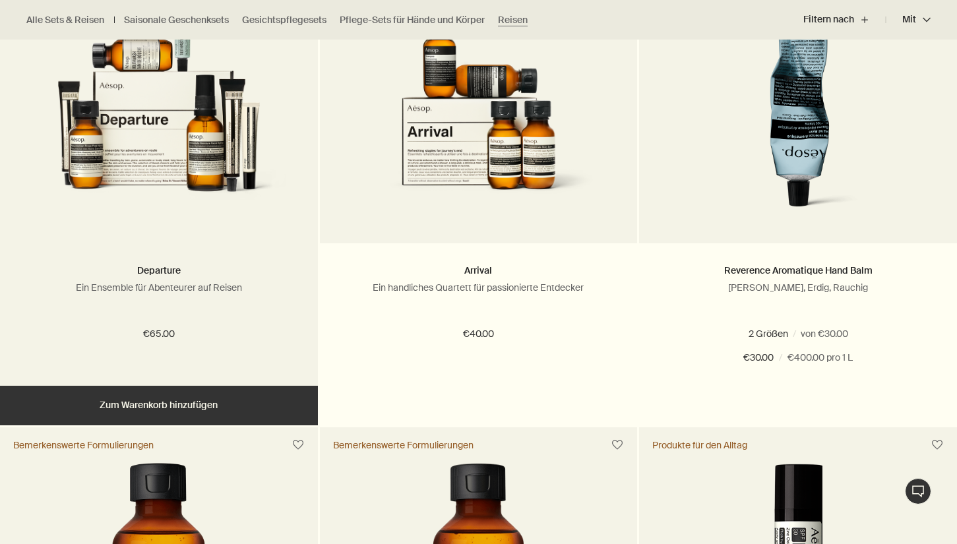
click at [152, 128] on img at bounding box center [159, 102] width 278 height 243
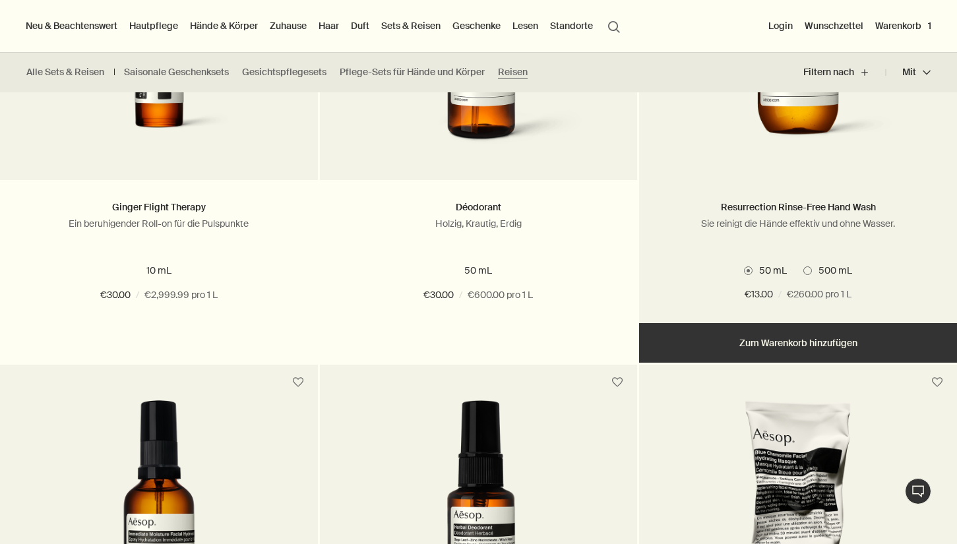
scroll to position [554, 0]
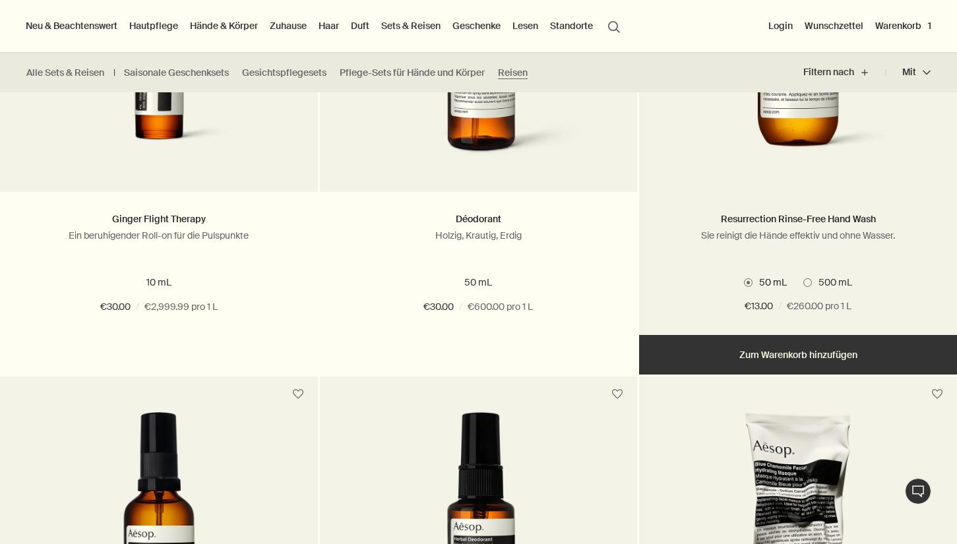
click at [809, 278] on span at bounding box center [807, 282] width 9 height 9
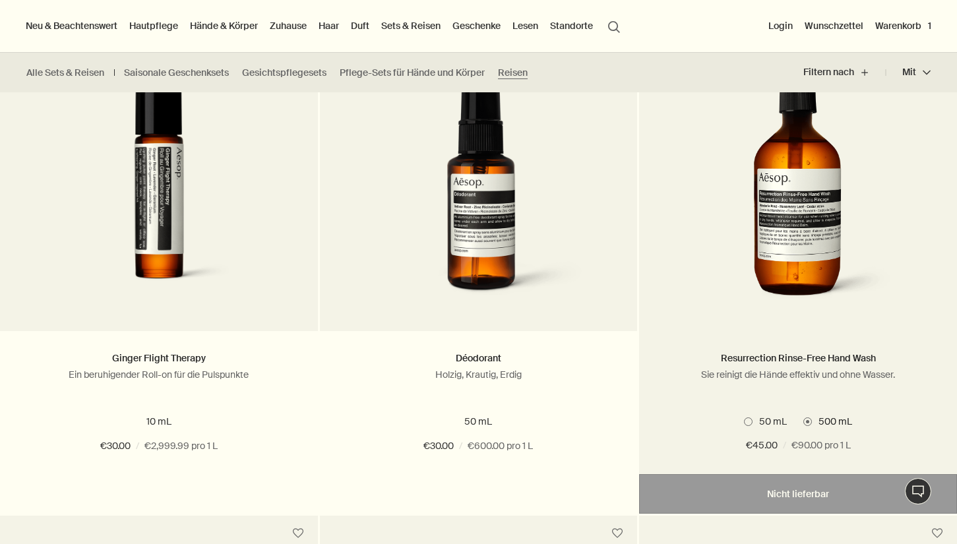
scroll to position [415, 0]
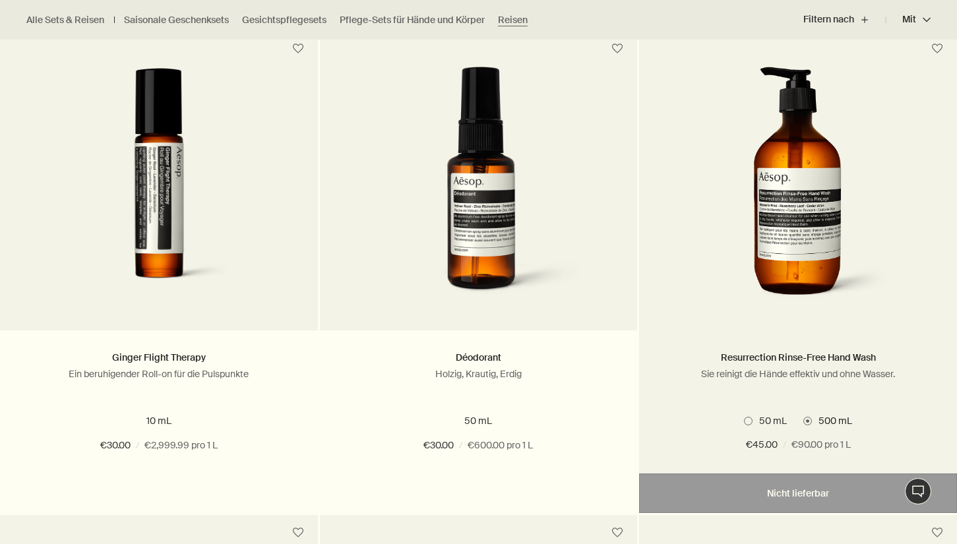
click at [753, 419] on span "50 mL" at bounding box center [769, 421] width 34 height 12
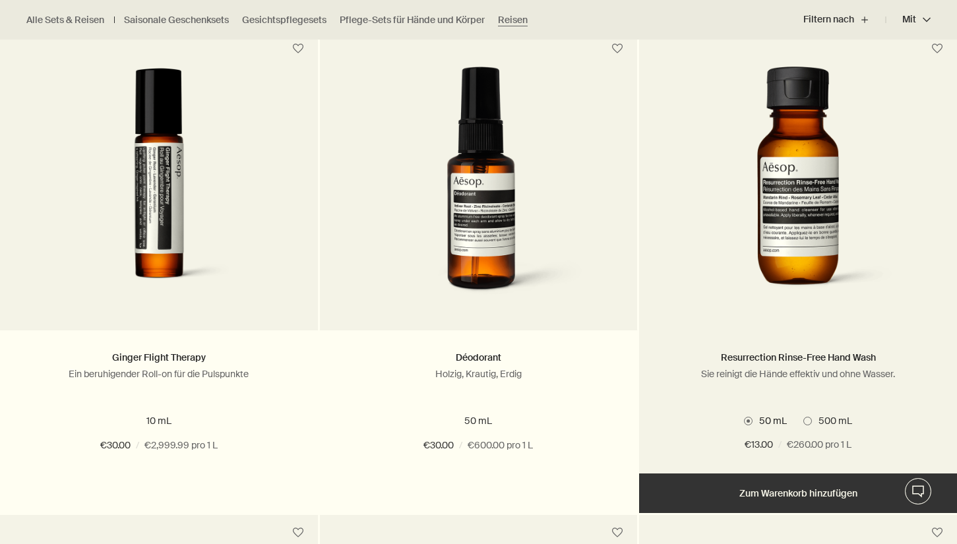
click at [809, 417] on span at bounding box center [807, 421] width 9 height 9
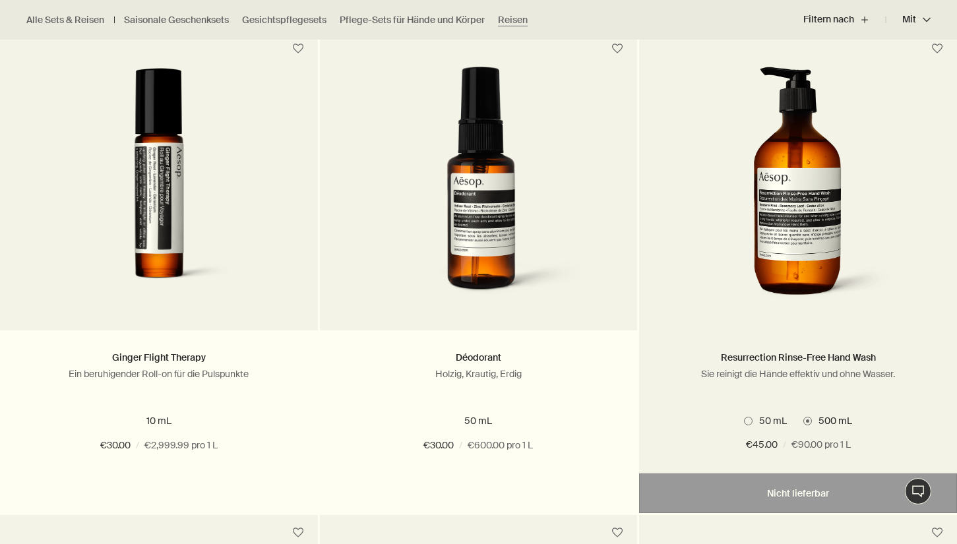
click at [747, 420] on span at bounding box center [748, 421] width 9 height 9
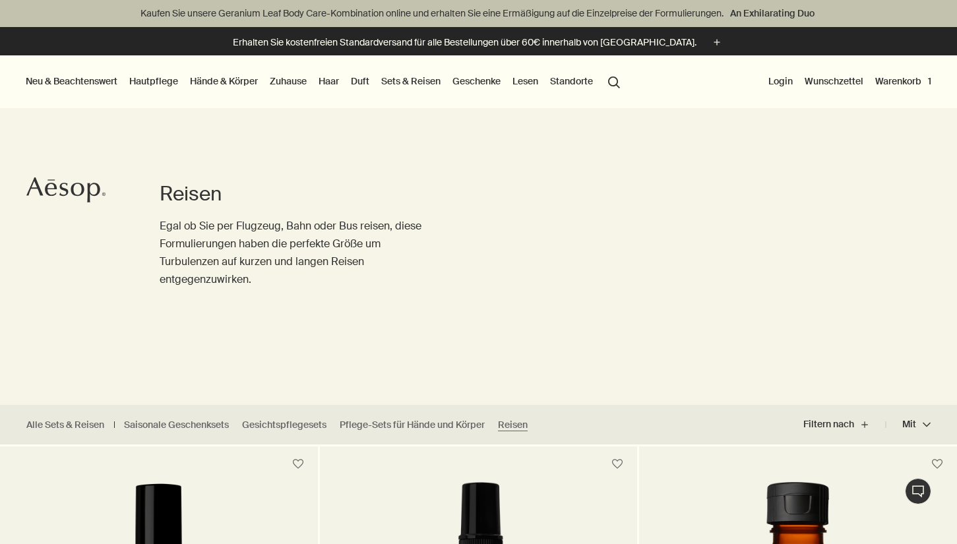
scroll to position [0, 0]
click at [50, 200] on icon "Aesop" at bounding box center [65, 190] width 79 height 26
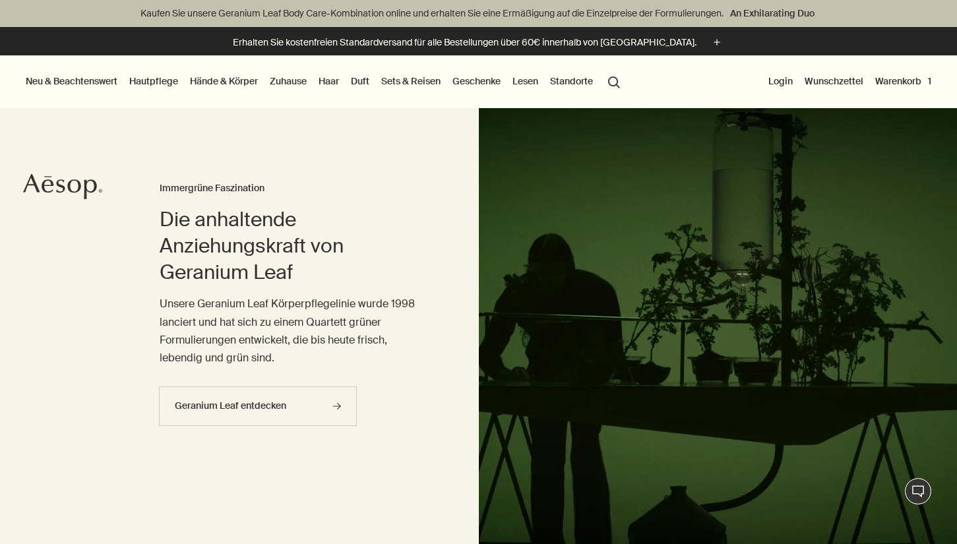
click at [357, 81] on link "Duft" at bounding box center [360, 81] width 24 height 17
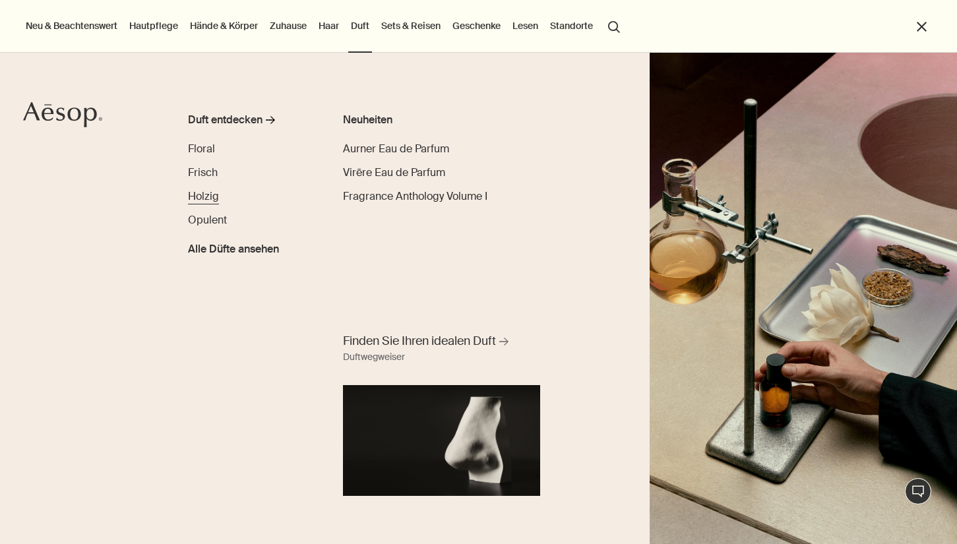
click at [201, 193] on span "Holzig" at bounding box center [203, 196] width 31 height 14
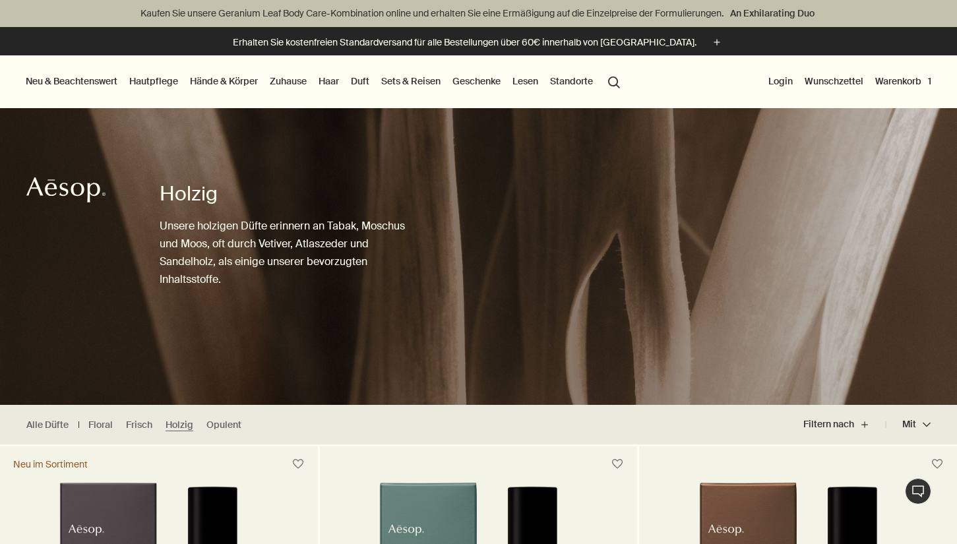
click at [894, 80] on button "Warenkorb 1" at bounding box center [902, 81] width 61 height 17
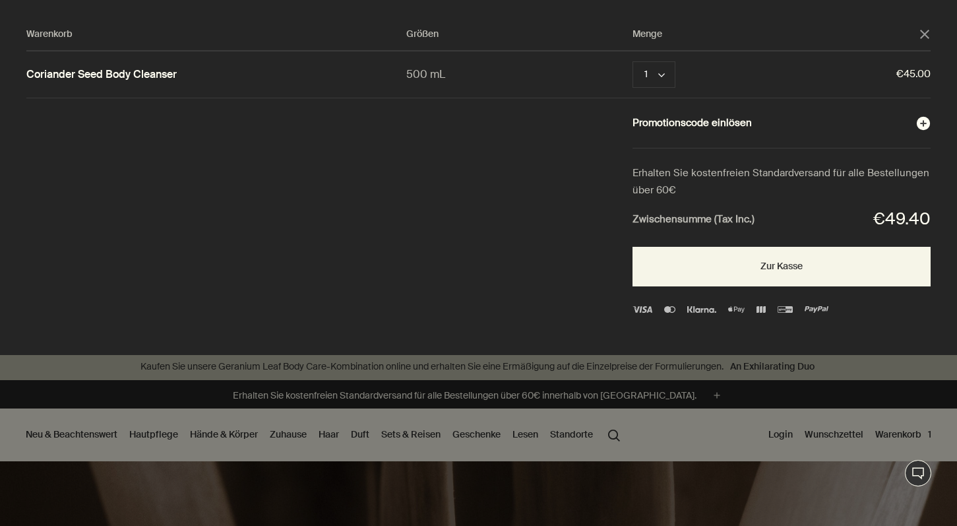
click at [700, 119] on button "Promotionscode einlösen plusAndCloseWithCircle" at bounding box center [781, 123] width 298 height 17
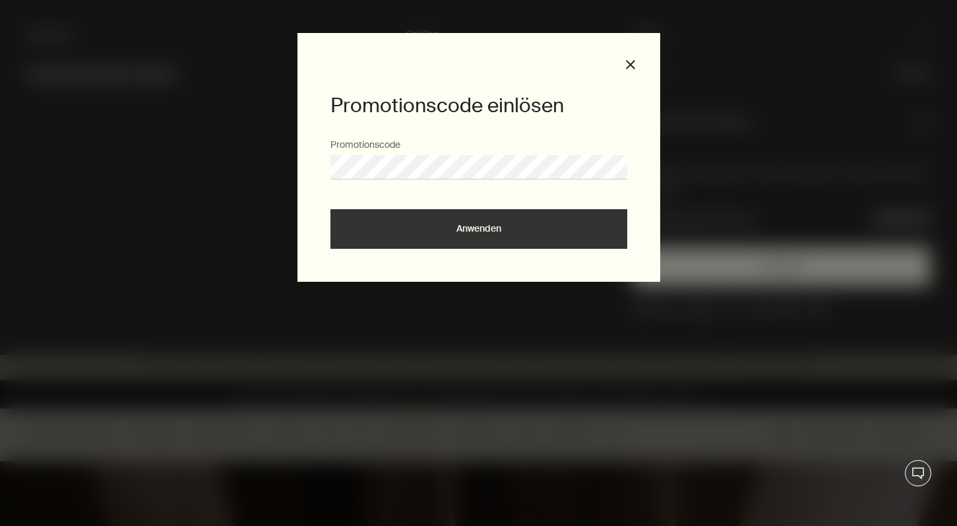
click at [548, 212] on button "Anwenden" at bounding box center [478, 229] width 297 height 40
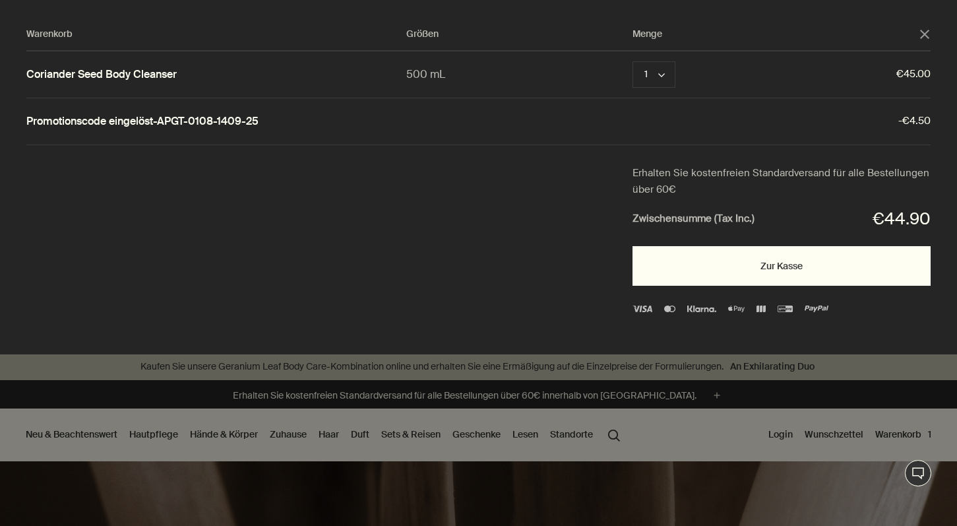
click at [754, 260] on button "Zur Kasse" at bounding box center [781, 266] width 298 height 40
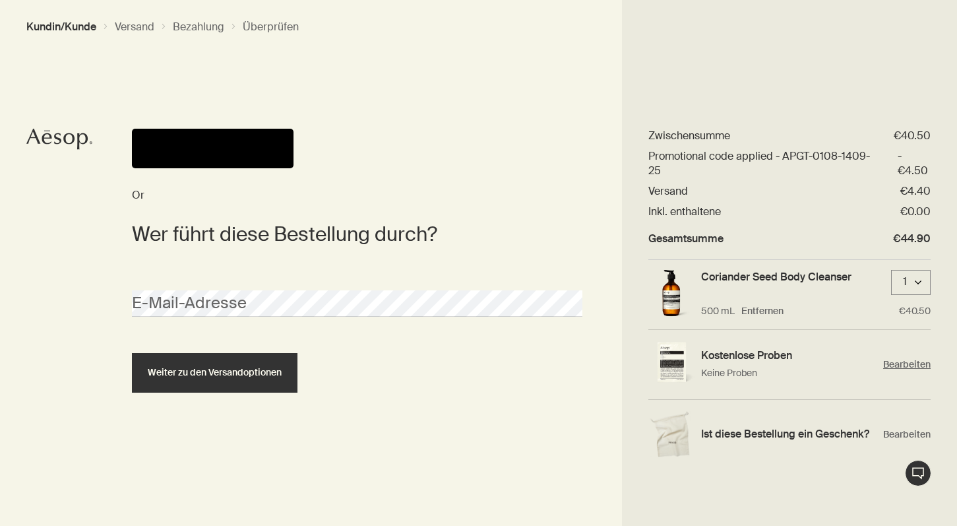
click at [894, 365] on span "Bearbeiten" at bounding box center [906, 364] width 47 height 13
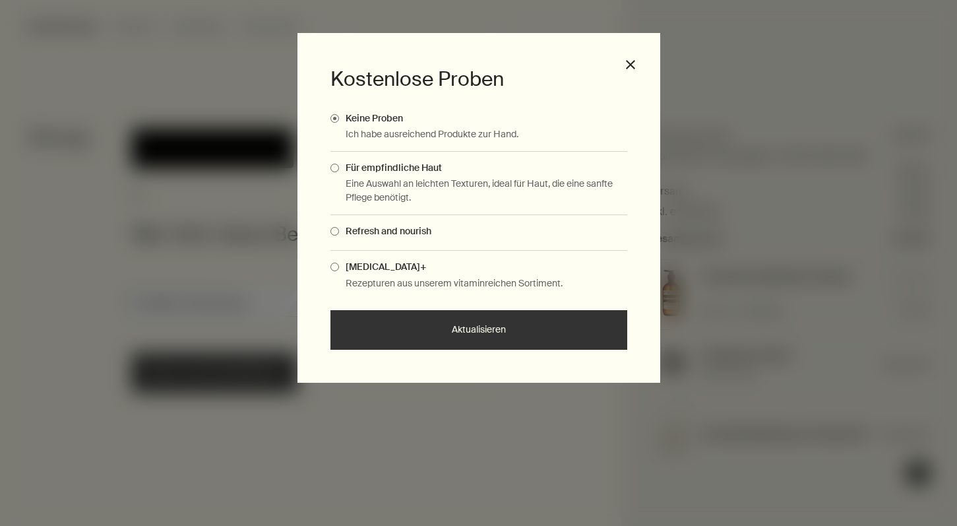
click at [336, 229] on span "Complimentary Samples Modal" at bounding box center [334, 231] width 9 height 9
click at [339, 229] on input "Refresh and nourish" at bounding box center [339, 229] width 0 height 9
click at [340, 262] on span "[MEDICAL_DATA]+" at bounding box center [382, 266] width 87 height 12
click at [339, 262] on input "[MEDICAL_DATA]+" at bounding box center [339, 264] width 0 height 9
click at [342, 162] on span "Für empfindliche Haut" at bounding box center [390, 168] width 103 height 12
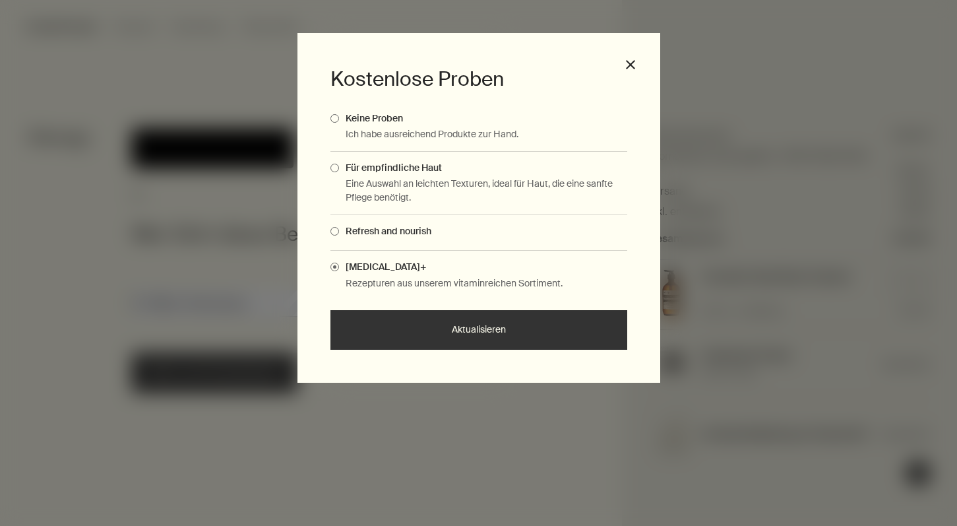
click at [339, 162] on input "Für empfindliche Haut" at bounding box center [339, 166] width 0 height 9
click at [387, 336] on button "Aktualisieren" at bounding box center [478, 330] width 297 height 40
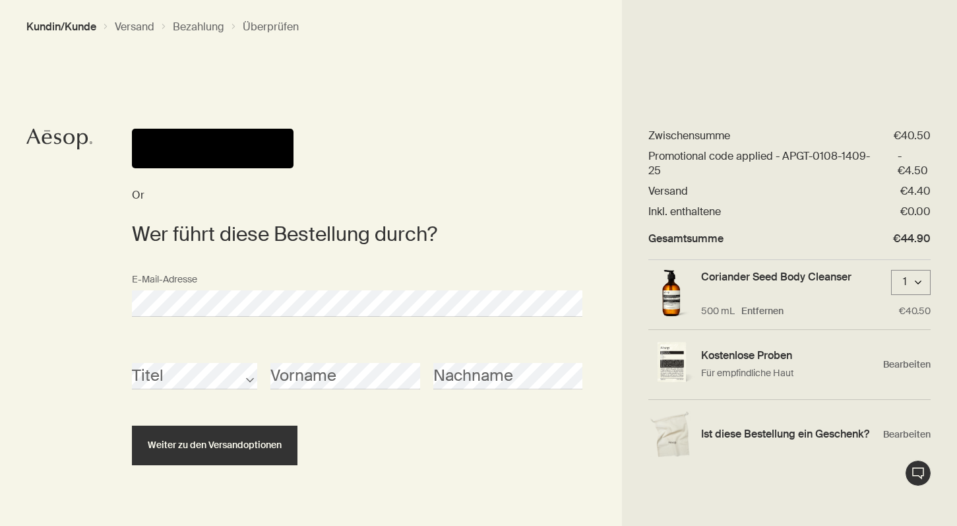
click at [223, 158] on button "Pay" at bounding box center [213, 149] width 162 height 40
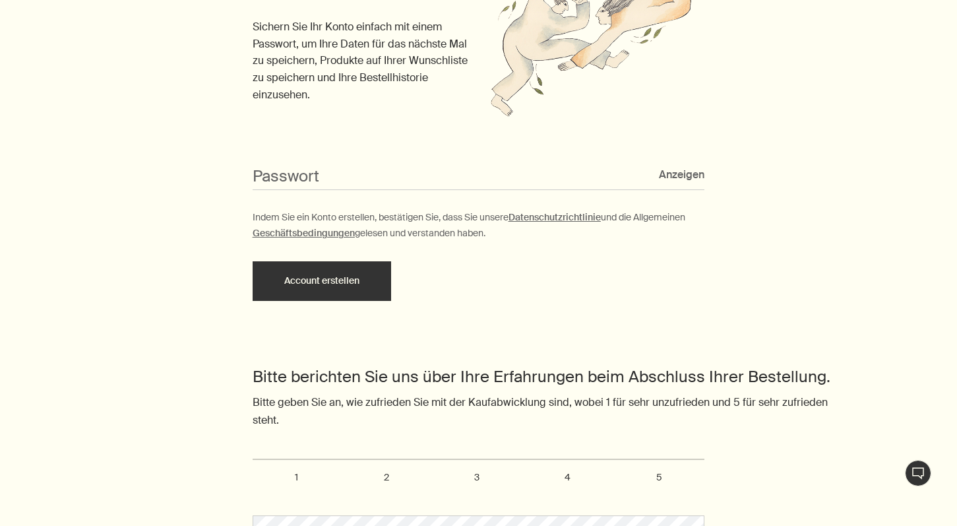
scroll to position [474, 0]
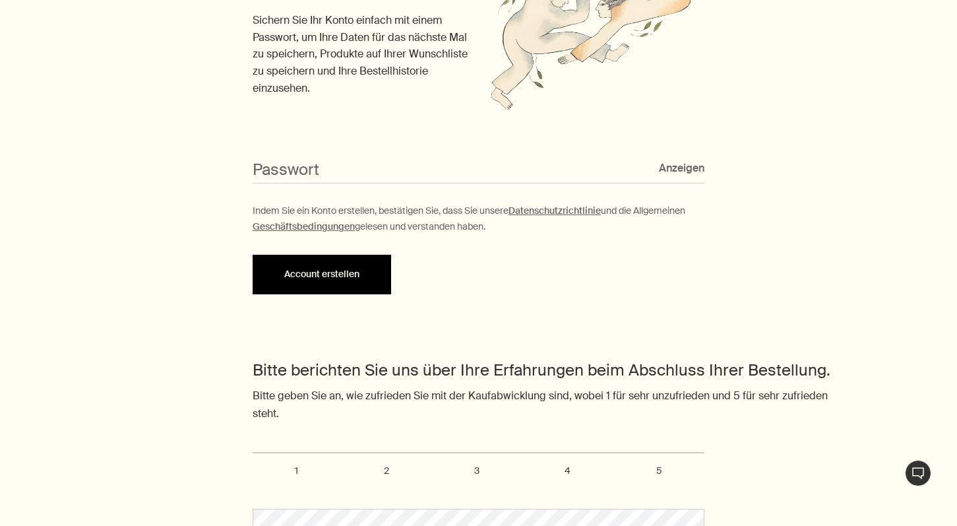
click at [363, 262] on button "Account erstellen" at bounding box center [322, 275] width 138 height 40
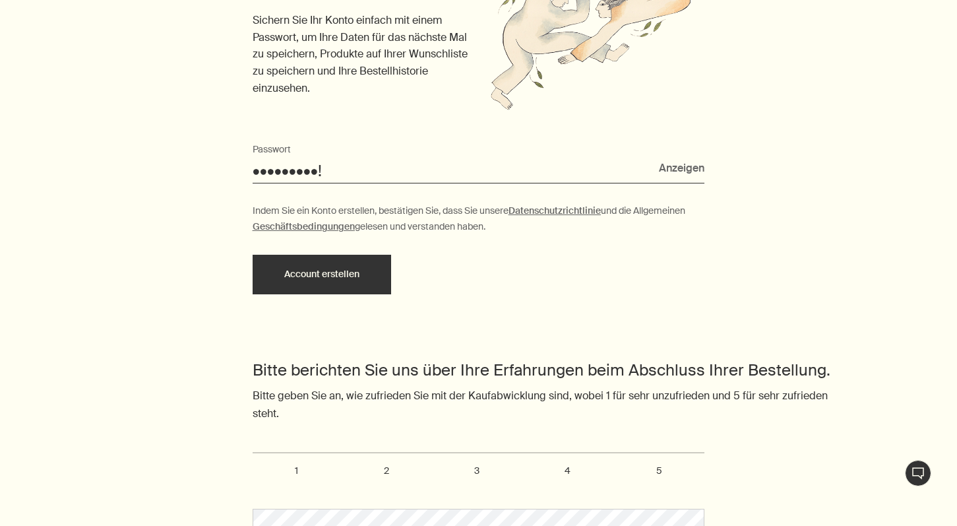
type input "••••••••••!"
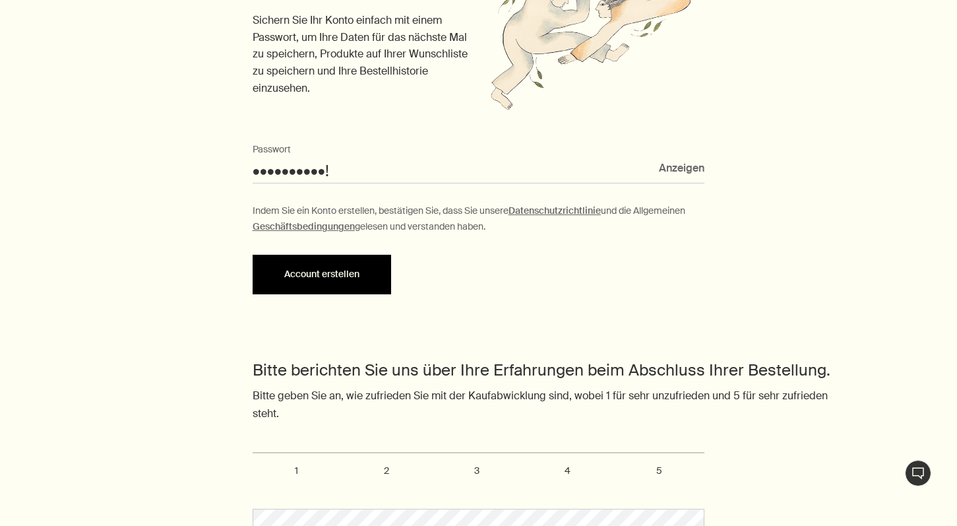
click at [264, 260] on button "Account erstellen" at bounding box center [322, 275] width 138 height 40
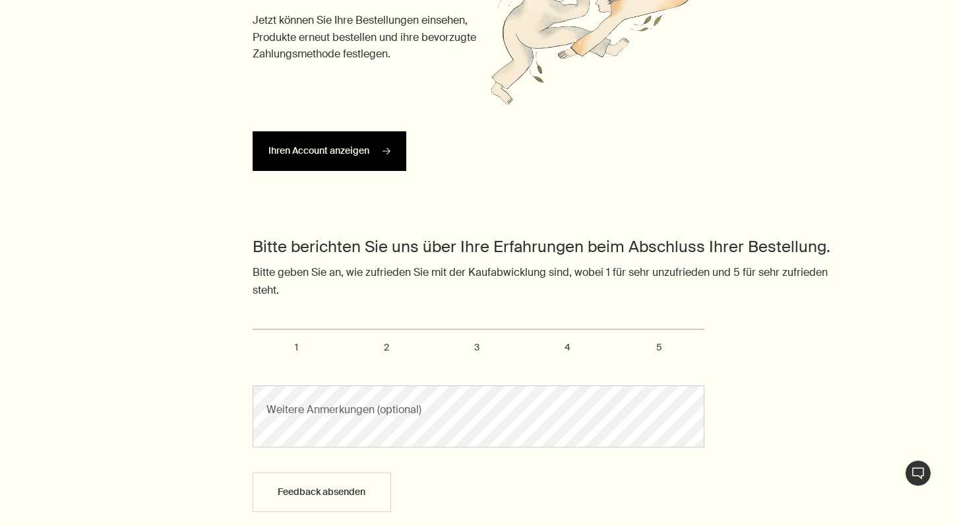
click at [333, 151] on link "Ihren Account anzeigen rightArrow" at bounding box center [330, 151] width 154 height 40
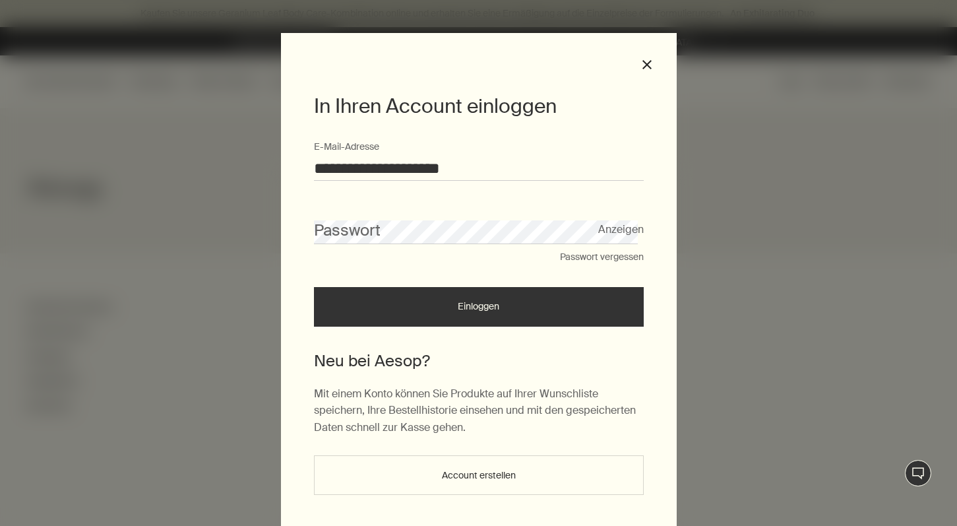
type input "**********"
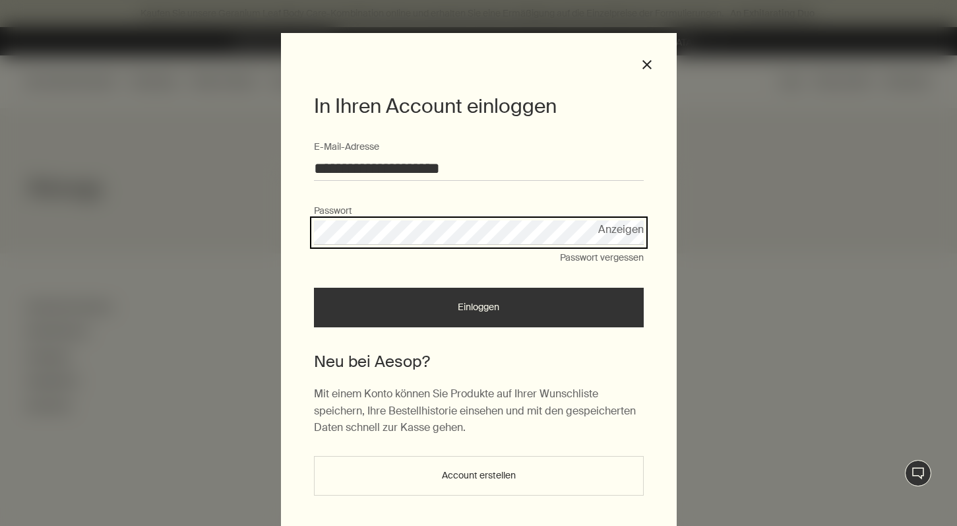
click at [478, 307] on button "Einloggen" at bounding box center [479, 308] width 330 height 40
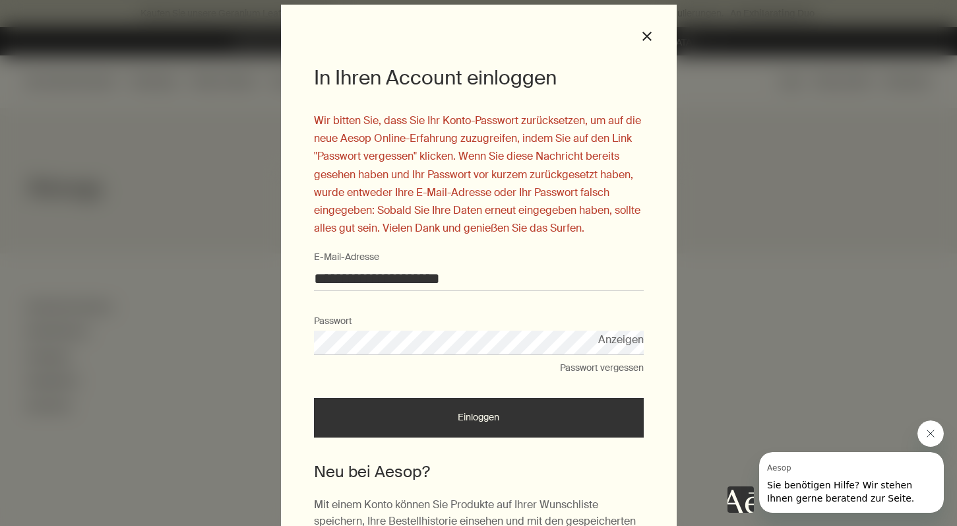
click at [239, 344] on div "**********" at bounding box center [478, 263] width 957 height 526
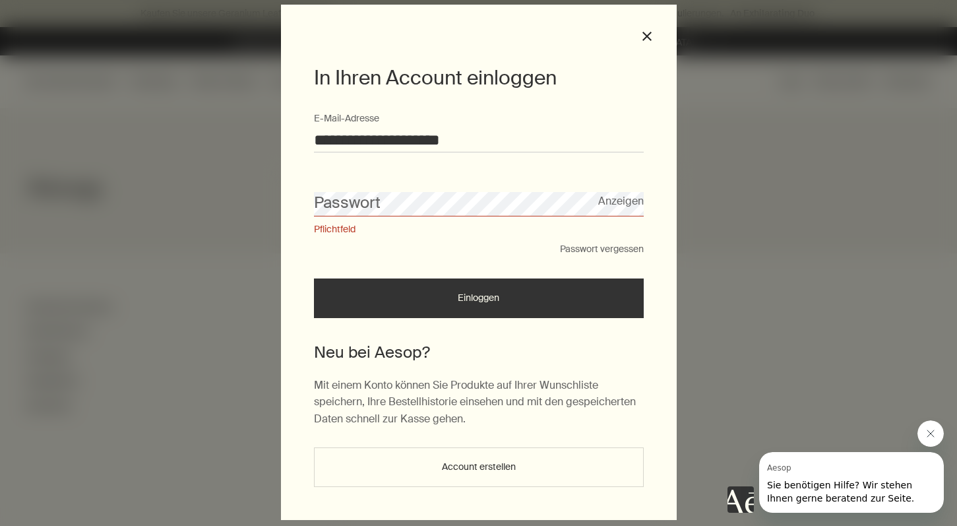
click at [272, 179] on div "**********" at bounding box center [478, 263] width 957 height 526
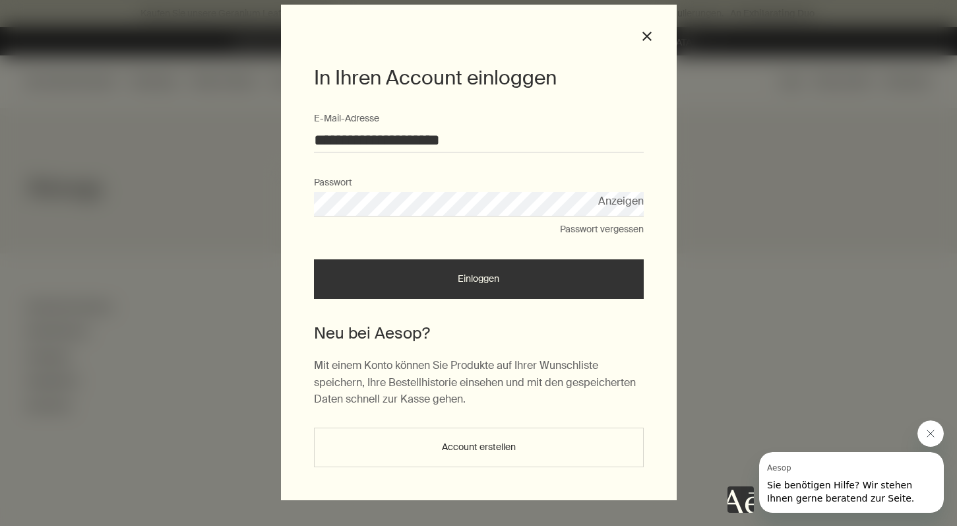
click at [478, 278] on button "Einloggen" at bounding box center [479, 279] width 330 height 40
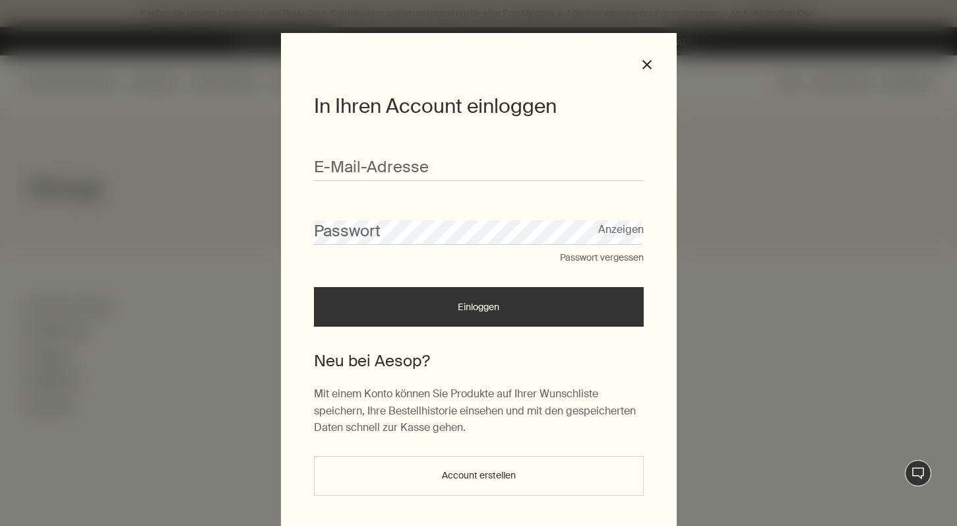
click at [541, 104] on h1 "In Ihren Account einloggen" at bounding box center [479, 106] width 330 height 28
type input "**********"
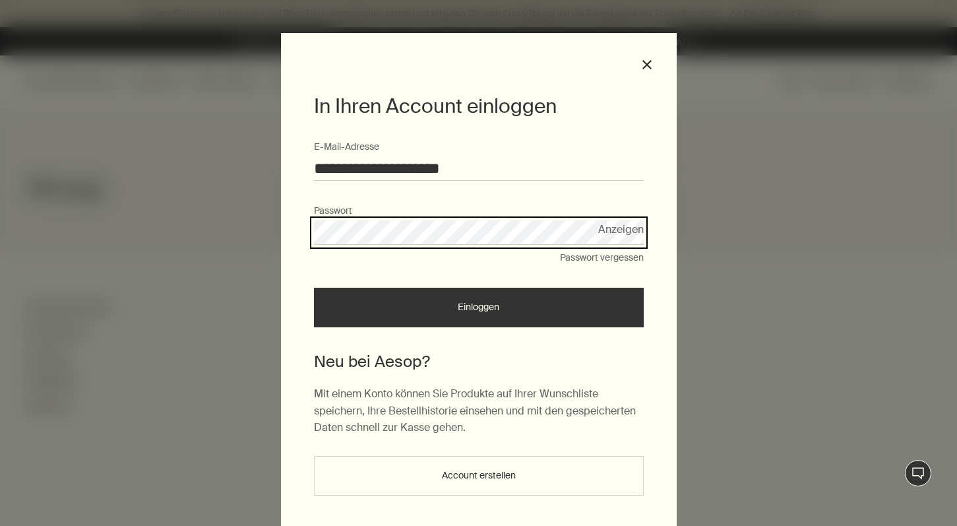
click at [478, 307] on button "Einloggen" at bounding box center [479, 308] width 330 height 40
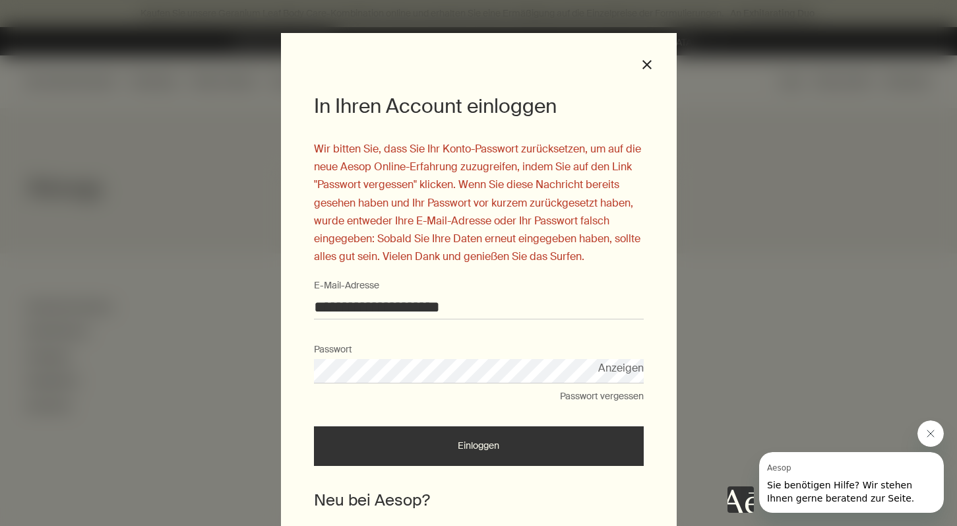
click at [569, 392] on button "Passwort vergessen" at bounding box center [602, 396] width 84 height 13
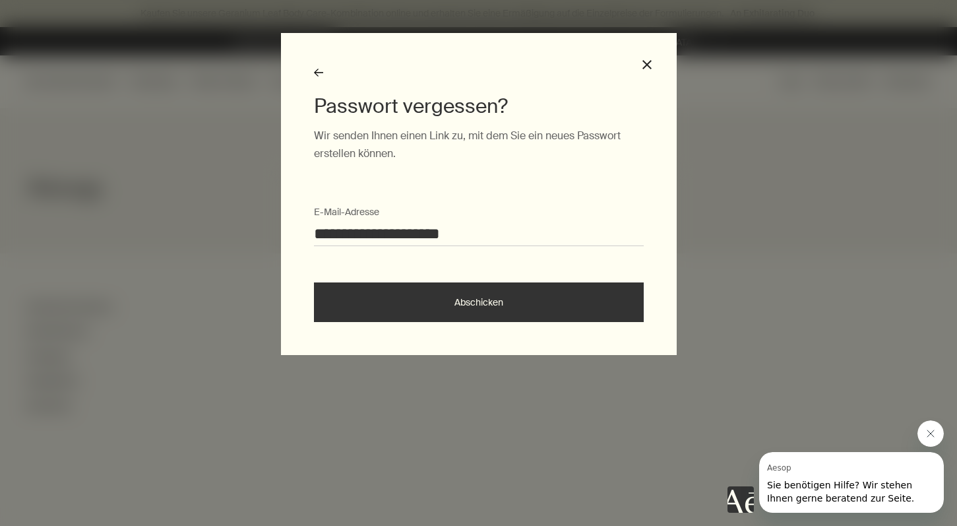
click at [473, 293] on button "Abschicken" at bounding box center [479, 302] width 330 height 40
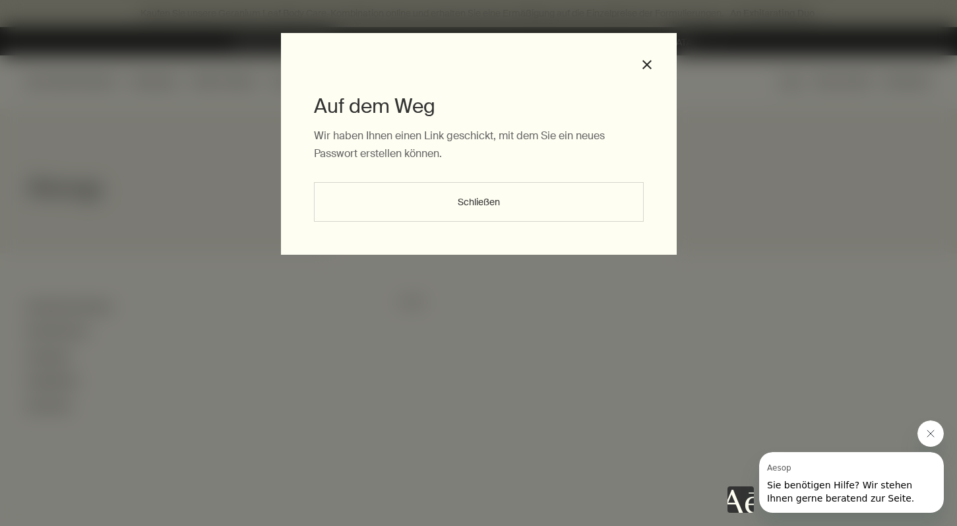
click at [448, 205] on button "Schließen" at bounding box center [479, 202] width 330 height 40
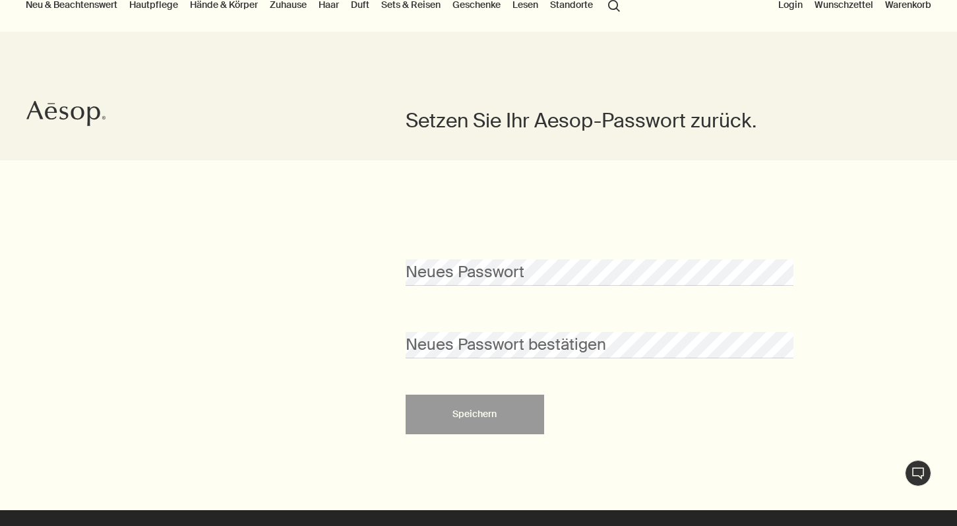
scroll to position [82, 0]
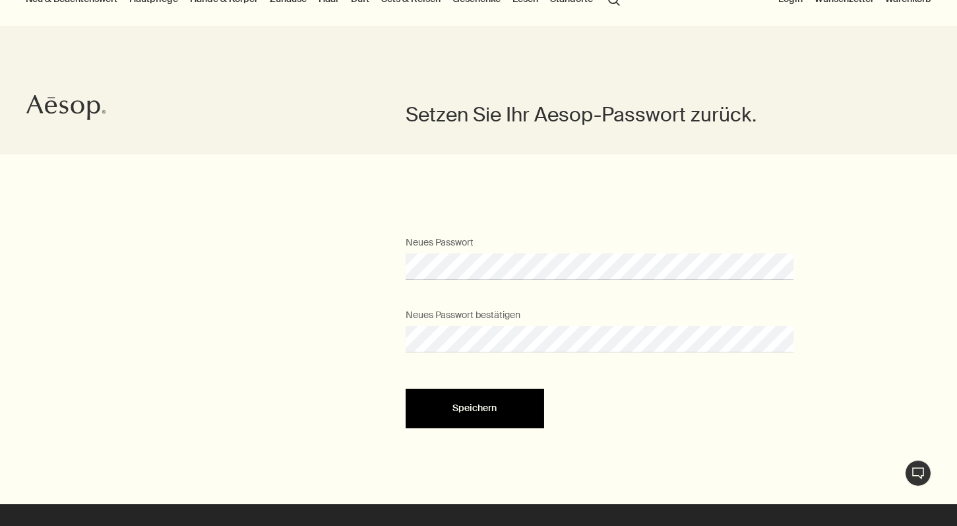
click at [471, 410] on span "Speichern" at bounding box center [474, 408] width 44 height 10
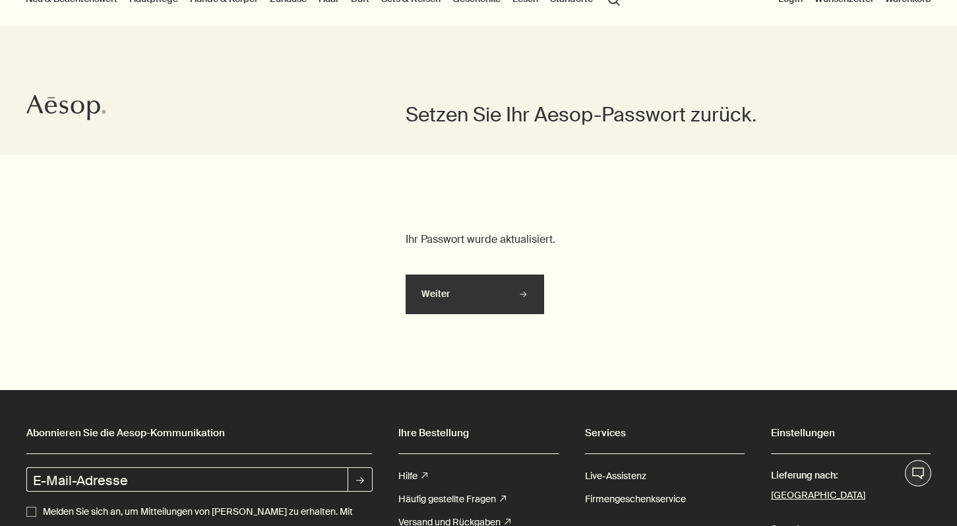
click at [502, 298] on button "Weiter" at bounding box center [475, 294] width 138 height 40
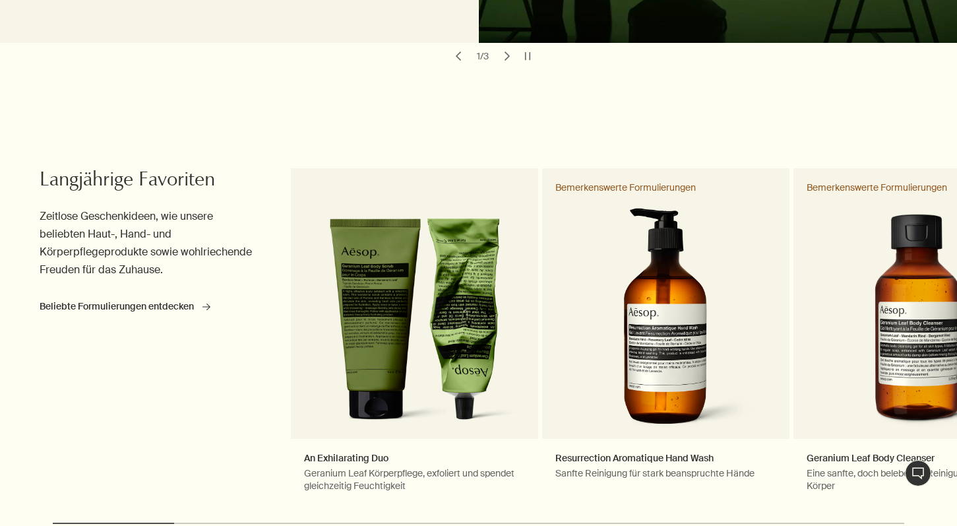
scroll to position [963, 0]
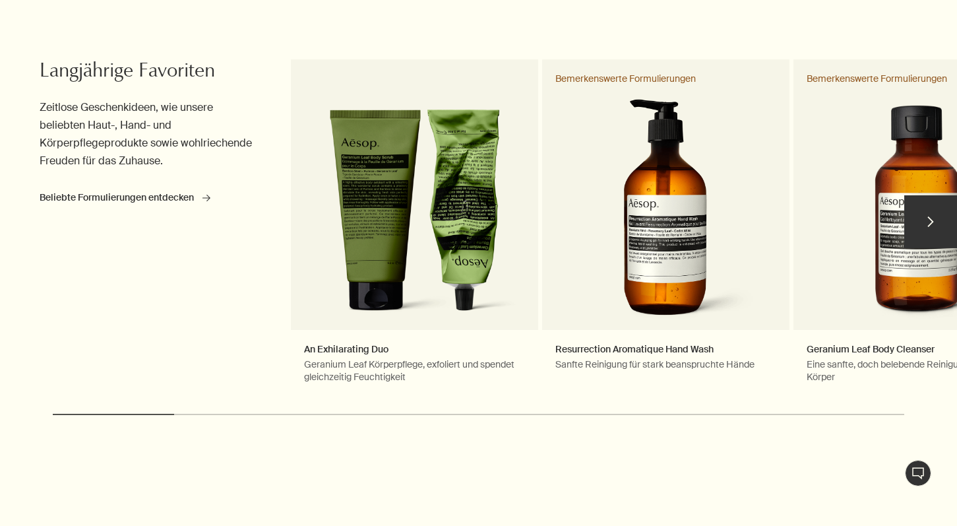
click at [929, 217] on button "chevron" at bounding box center [930, 221] width 53 height 53
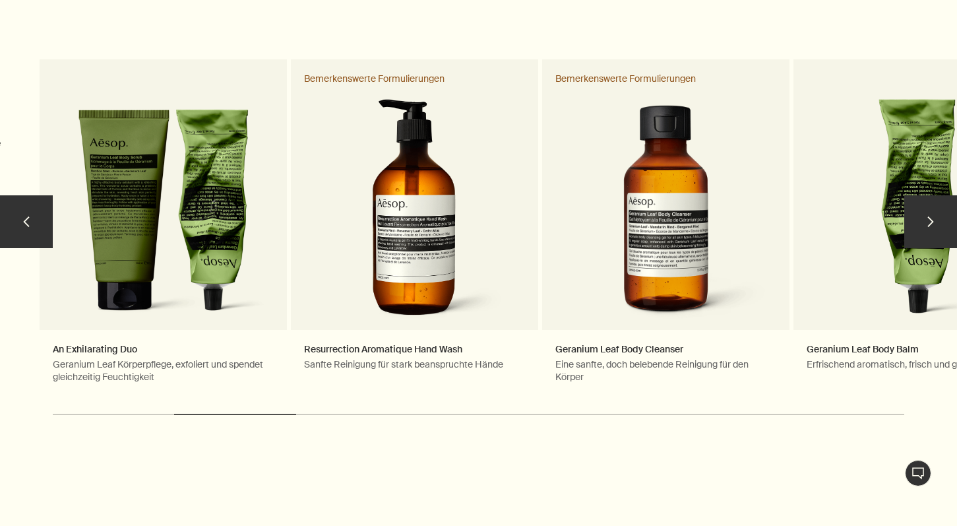
click at [929, 217] on button "chevron" at bounding box center [930, 221] width 53 height 53
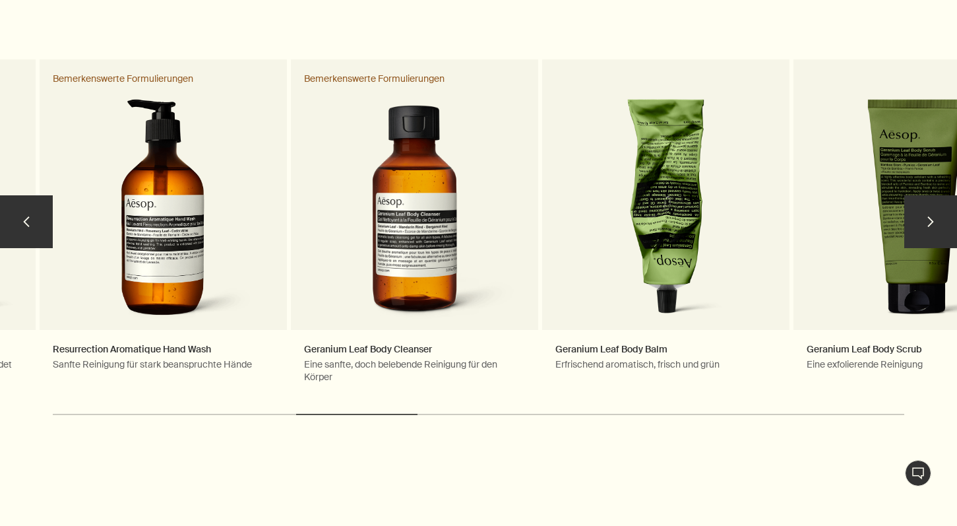
click at [929, 217] on button "chevron" at bounding box center [930, 221] width 53 height 53
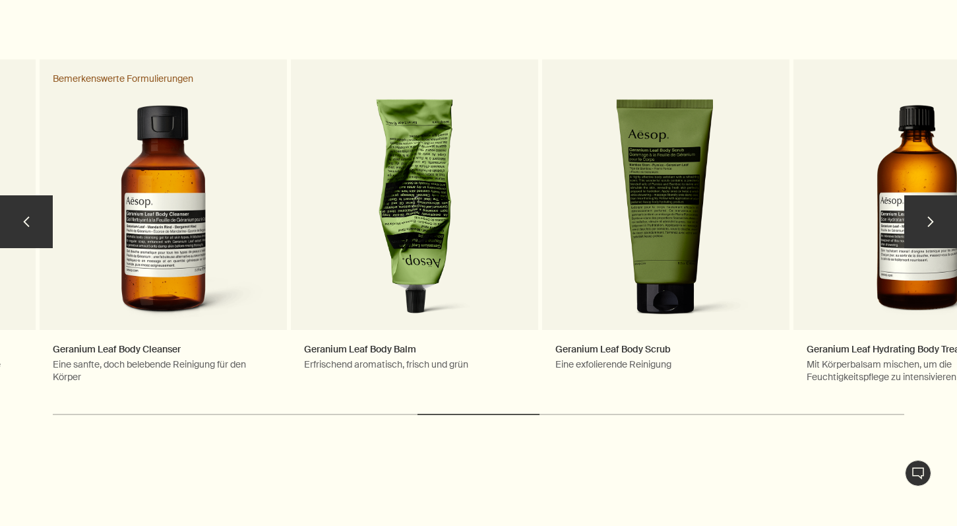
click at [929, 217] on button "chevron" at bounding box center [930, 221] width 53 height 53
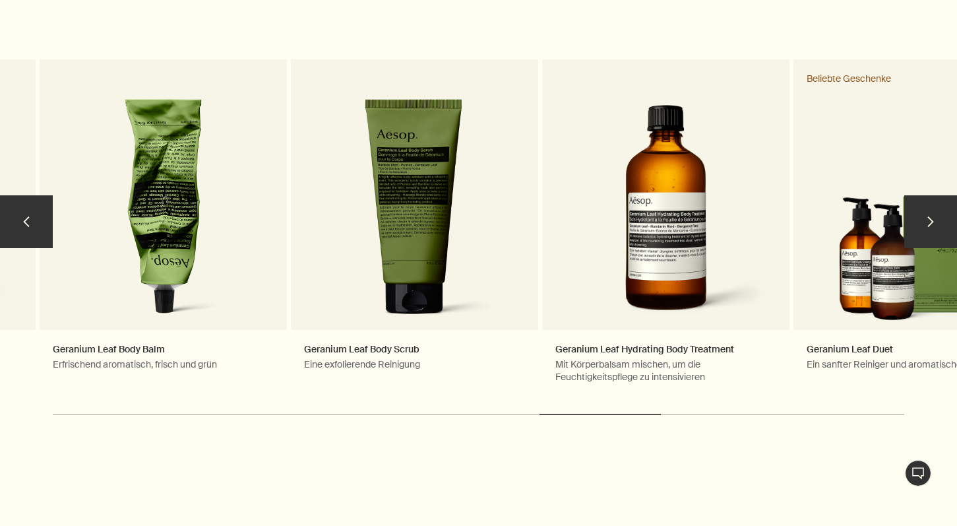
click at [929, 217] on button "chevron" at bounding box center [930, 221] width 53 height 53
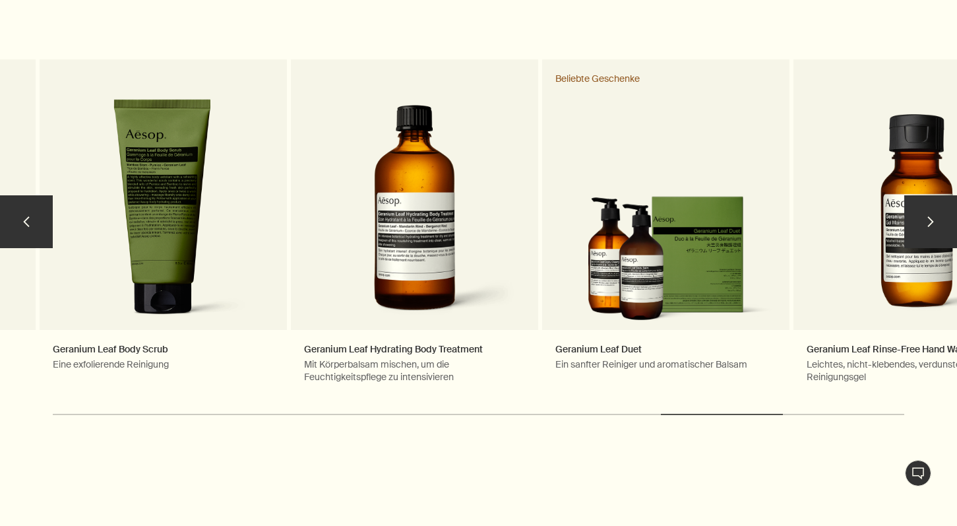
click at [929, 217] on button "chevron" at bounding box center [930, 221] width 53 height 53
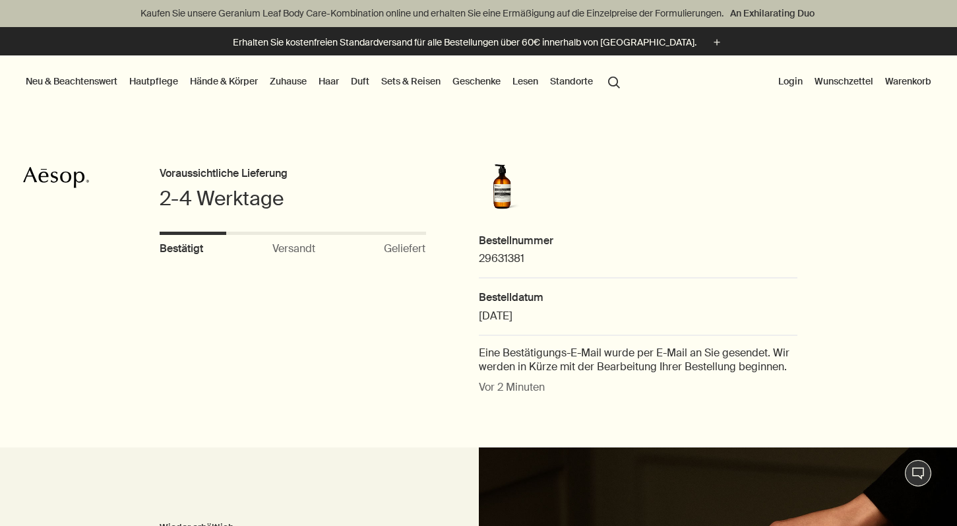
scroll to position [0, 0]
click at [799, 80] on button "Login" at bounding box center [791, 81] width 30 height 17
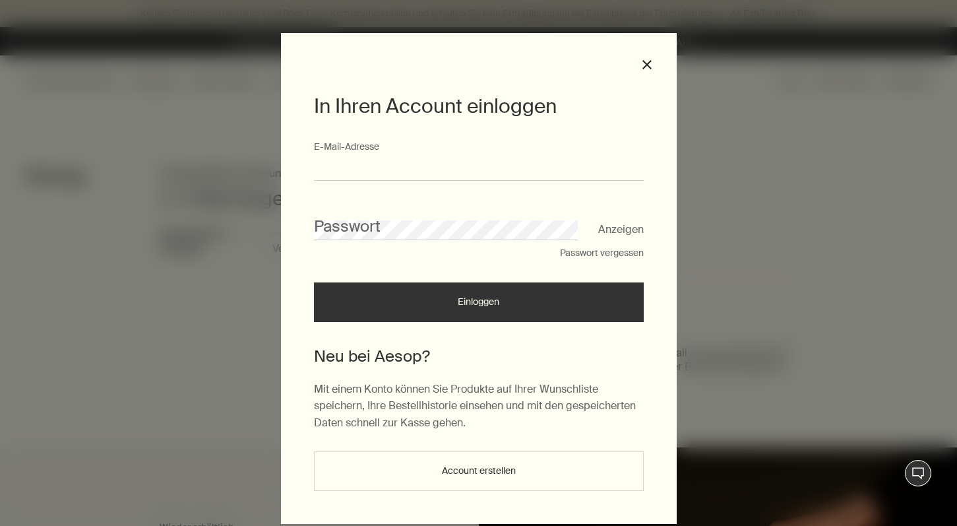
type input "**********"
click at [478, 307] on button "Einloggen" at bounding box center [479, 302] width 330 height 40
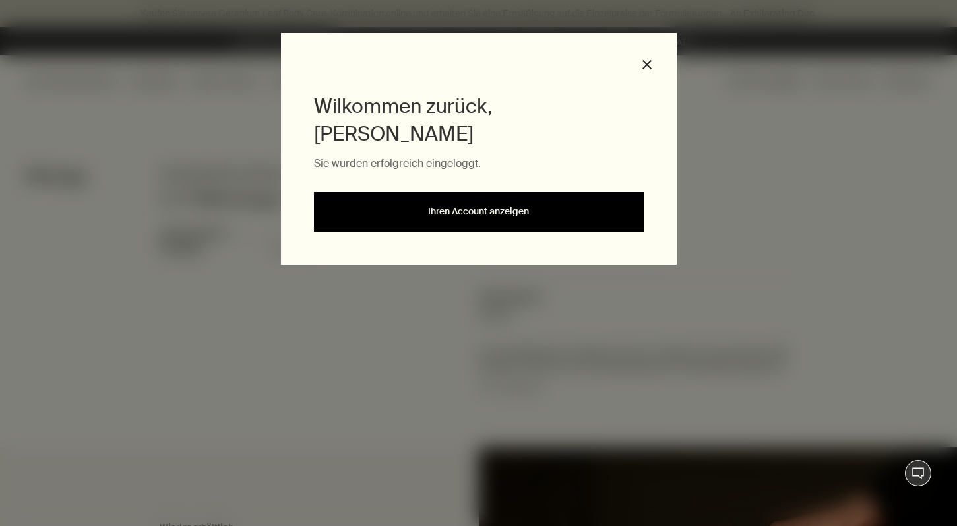
click at [549, 192] on link "Ihren Account anzeigen" at bounding box center [479, 212] width 330 height 40
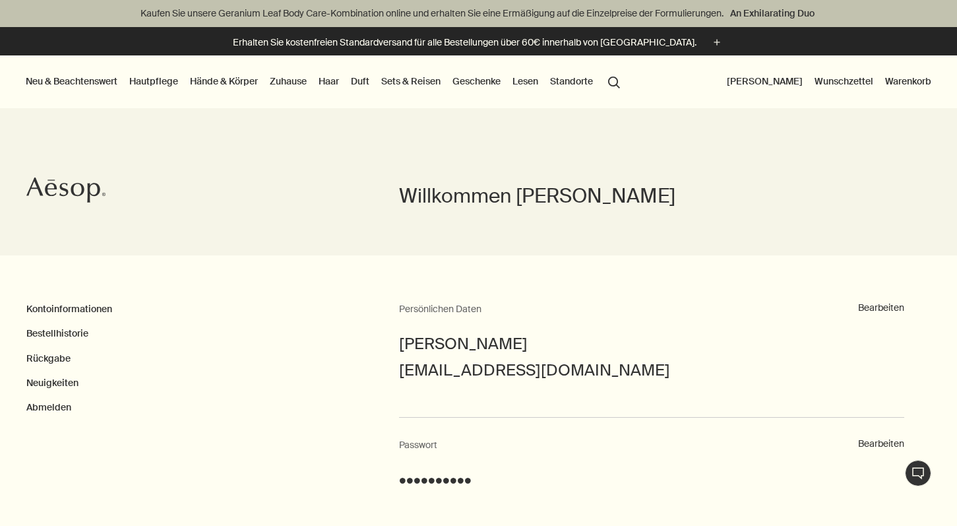
click at [299, 80] on link "Zuhause" at bounding box center [288, 81] width 42 height 17
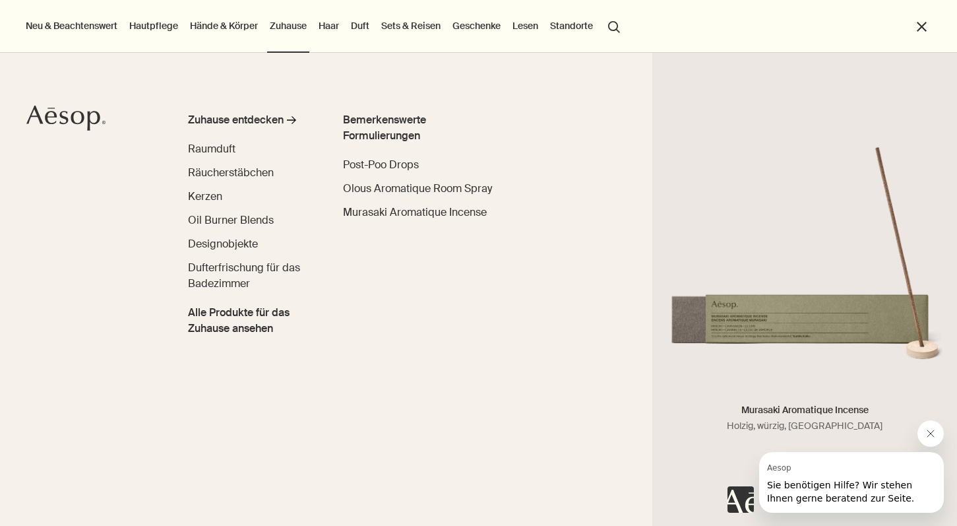
click at [919, 427] on button "Nachricht von Aesop schließen" at bounding box center [930, 433] width 26 height 26
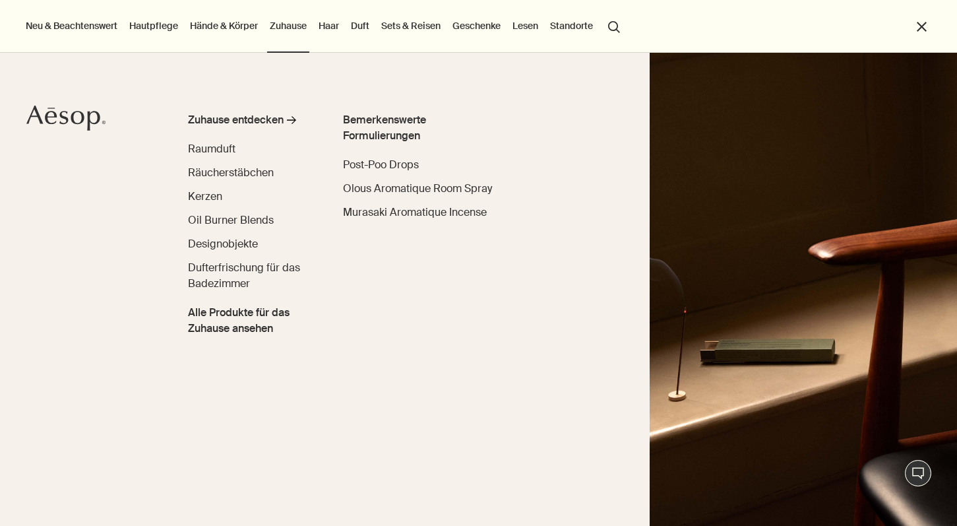
click at [867, 346] on img "primary" at bounding box center [803, 289] width 307 height 473
click at [255, 176] on span "Räucherstäbchen" at bounding box center [231, 173] width 86 height 14
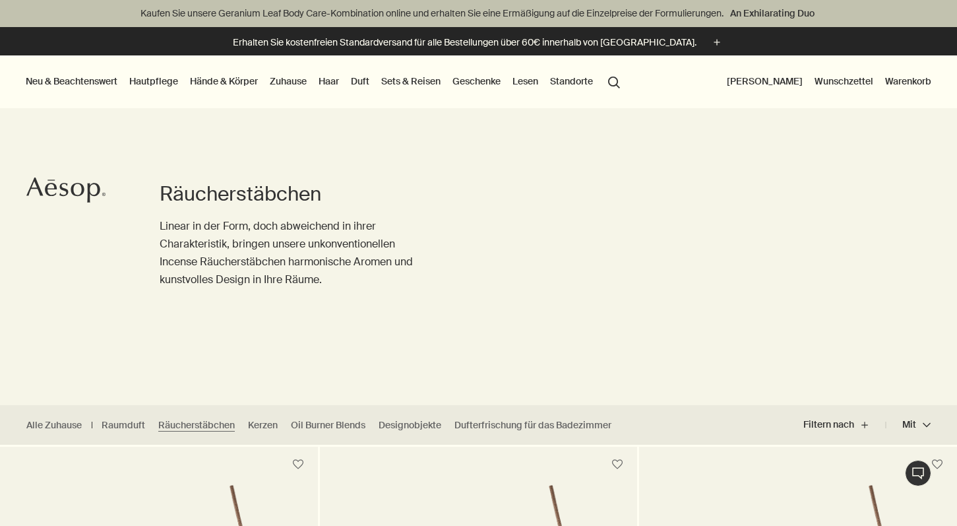
click at [293, 80] on link "Zuhause" at bounding box center [288, 81] width 42 height 17
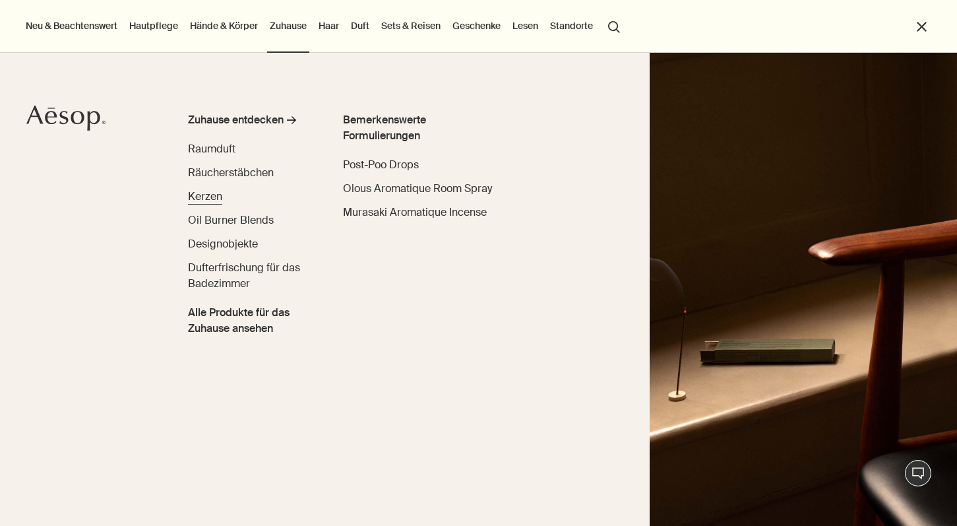
click at [222, 189] on span "Kerzen" at bounding box center [205, 196] width 34 height 14
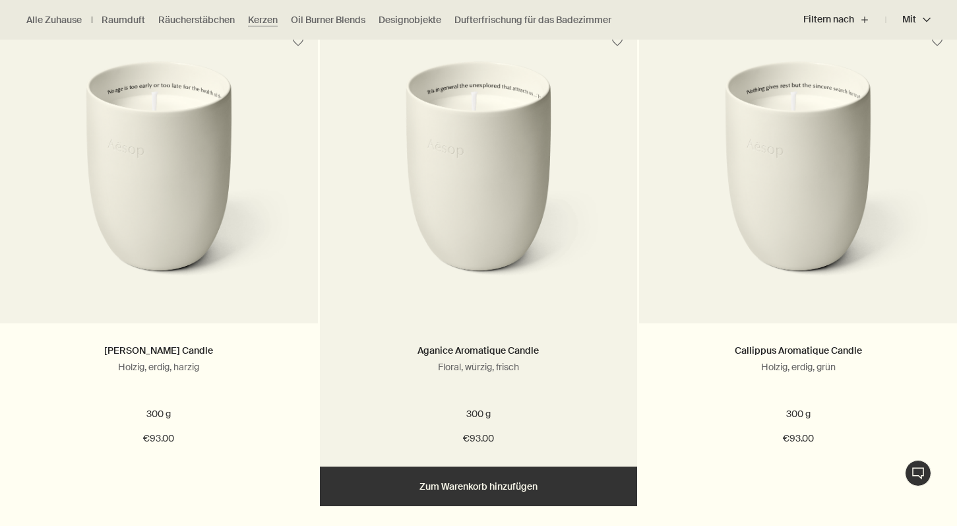
scroll to position [421, 0]
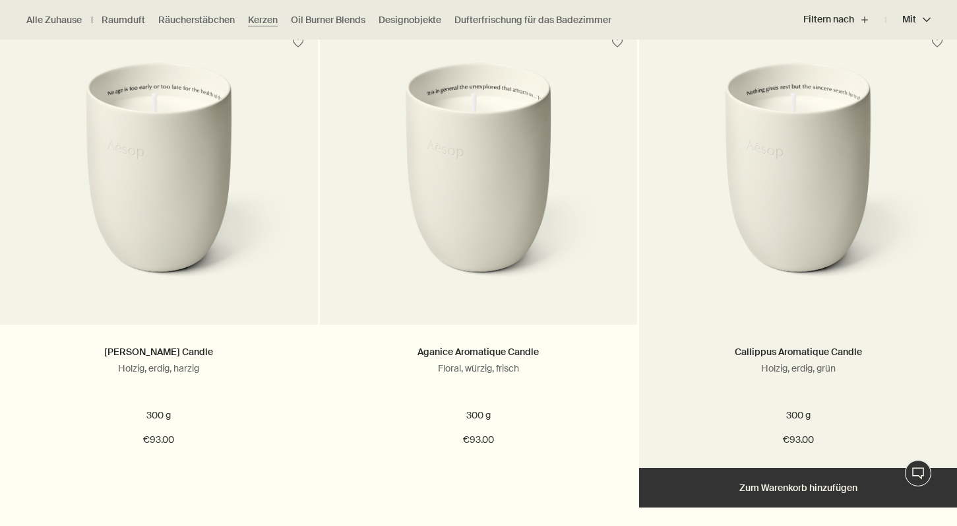
click at [738, 166] on img at bounding box center [798, 183] width 278 height 243
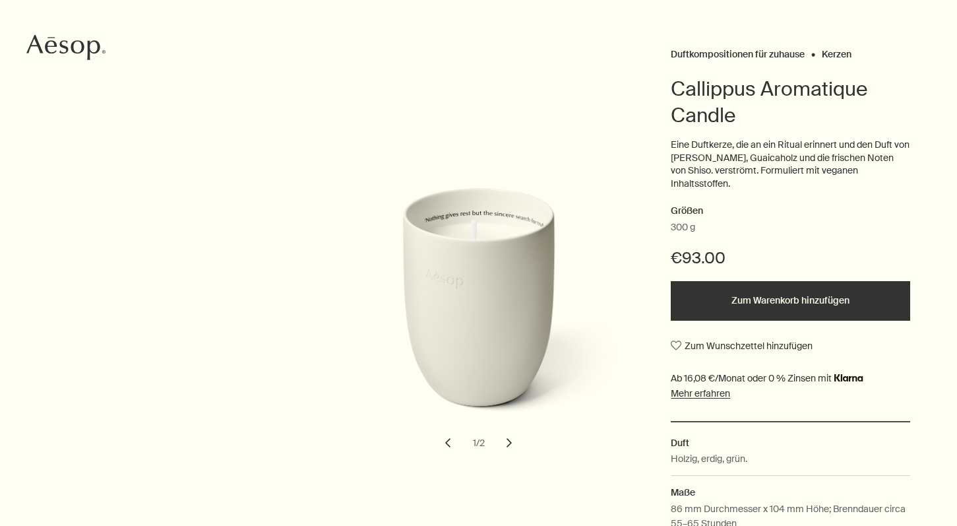
scroll to position [150, 0]
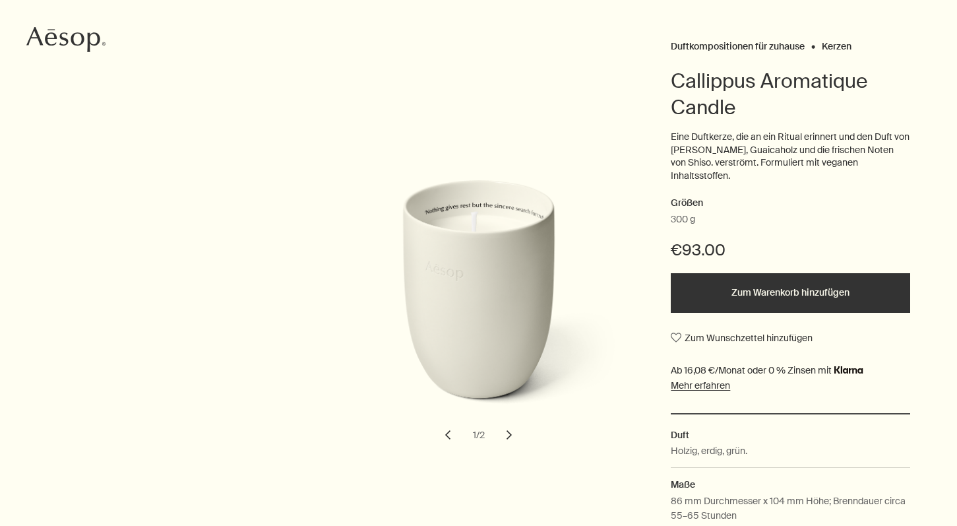
click at [506, 431] on button "chevron" at bounding box center [509, 434] width 29 height 29
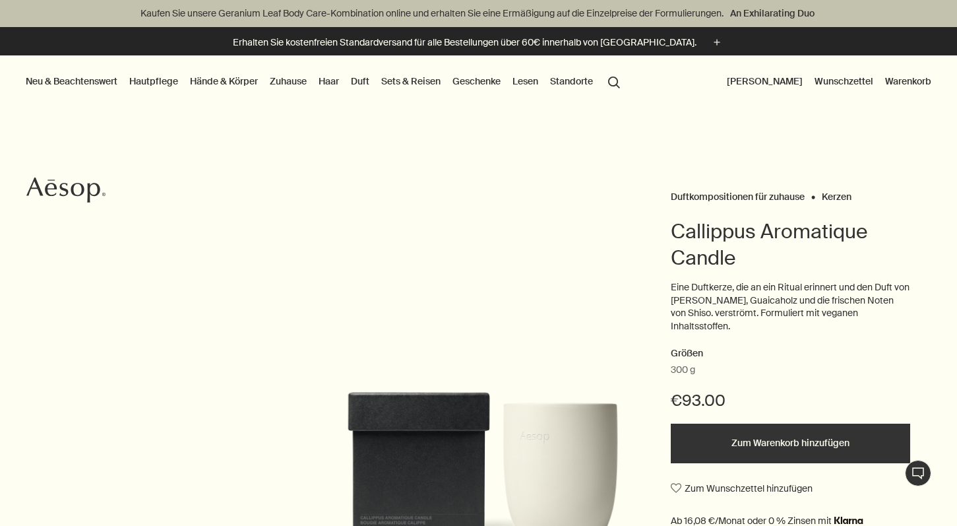
scroll to position [0, 0]
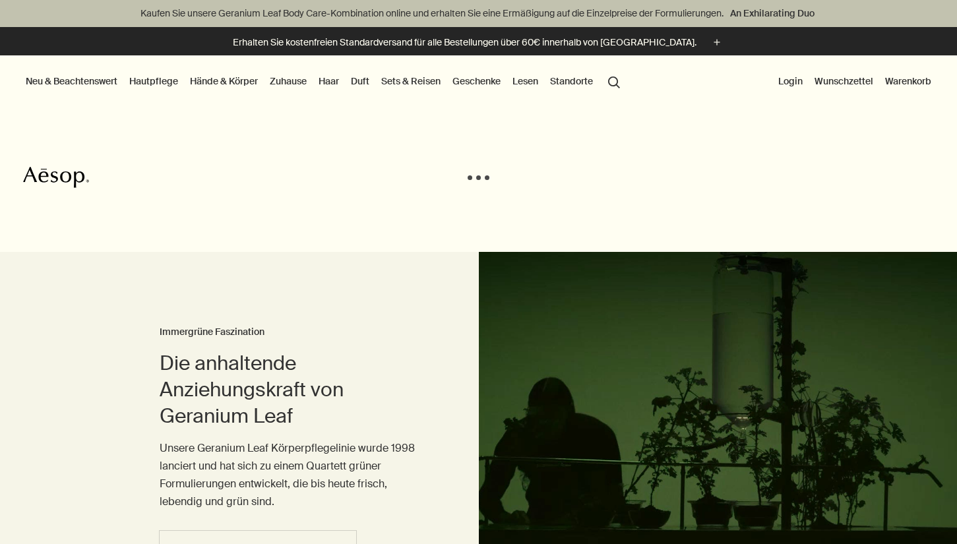
click at [790, 78] on button "Login" at bounding box center [791, 81] width 30 height 17
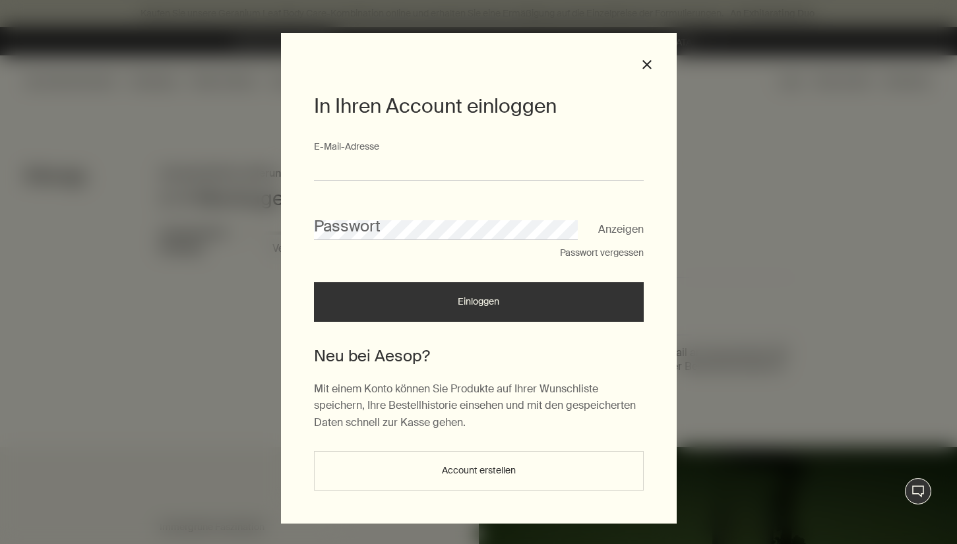
type input "**********"
click at [478, 307] on button "Einloggen" at bounding box center [479, 302] width 330 height 40
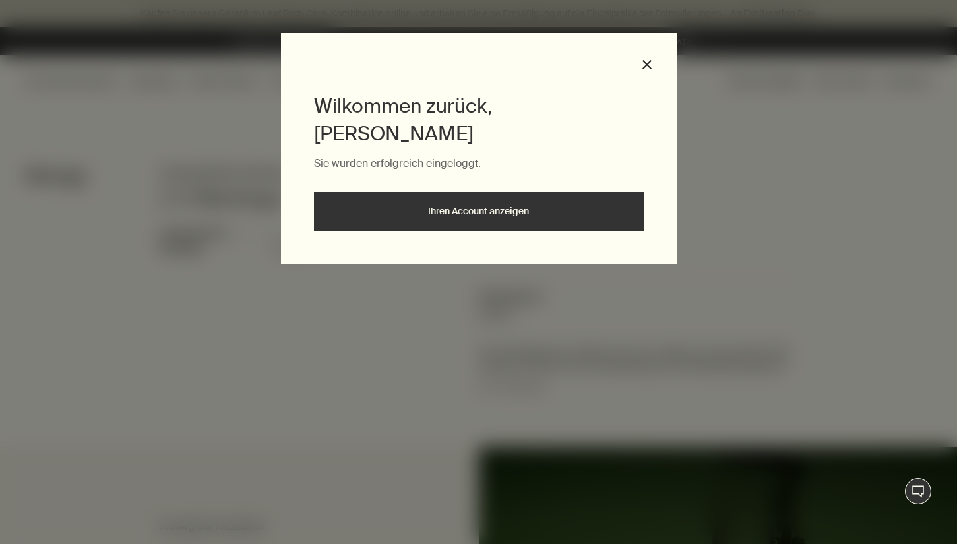
click at [538, 205] on div "Wilkommen zurück,[PERSON_NAME] wurden erfolgreich eingeloggt. Ihren Account anz…" at bounding box center [479, 148] width 396 height 231
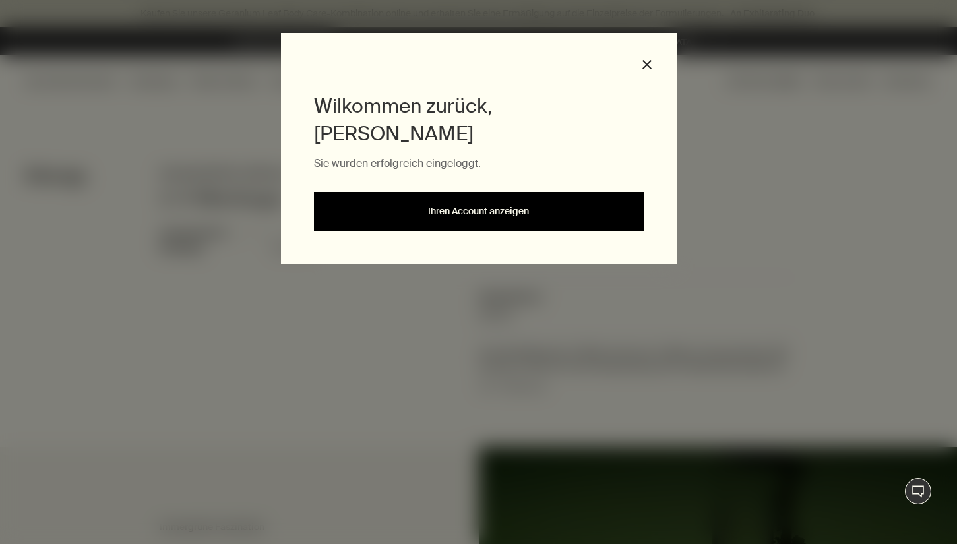
click at [521, 192] on link "Ihren Account anzeigen" at bounding box center [479, 212] width 330 height 40
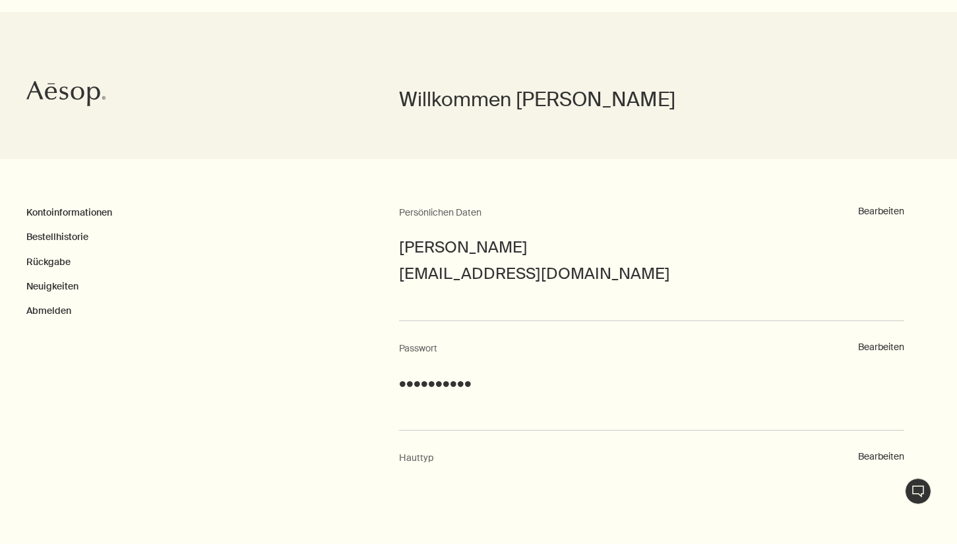
scroll to position [104, 0]
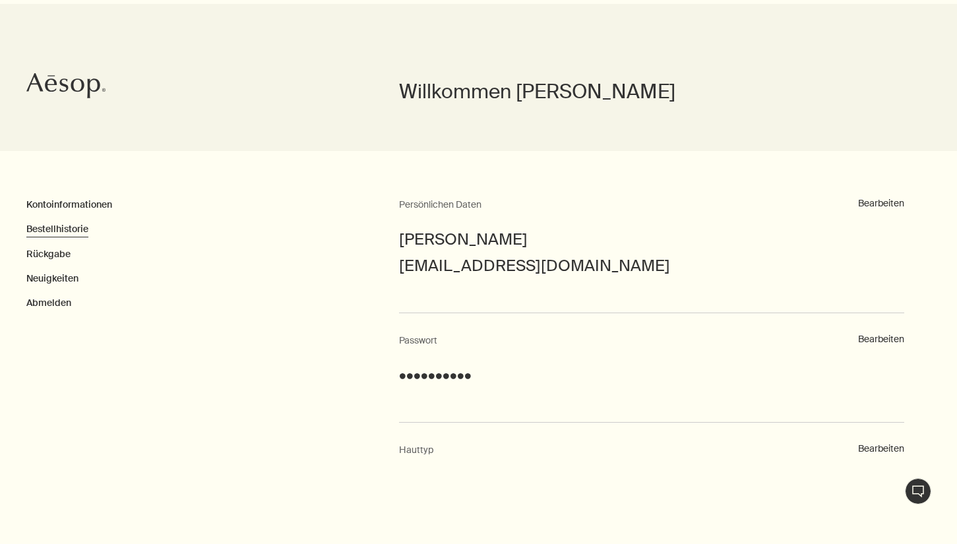
click at [67, 226] on link "Bestellhistorie" at bounding box center [57, 229] width 62 height 12
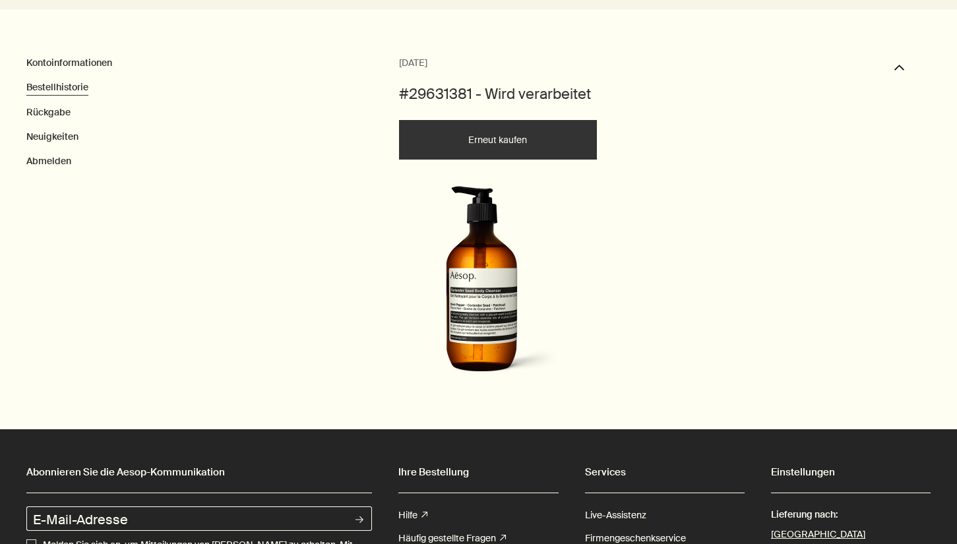
scroll to position [247, 0]
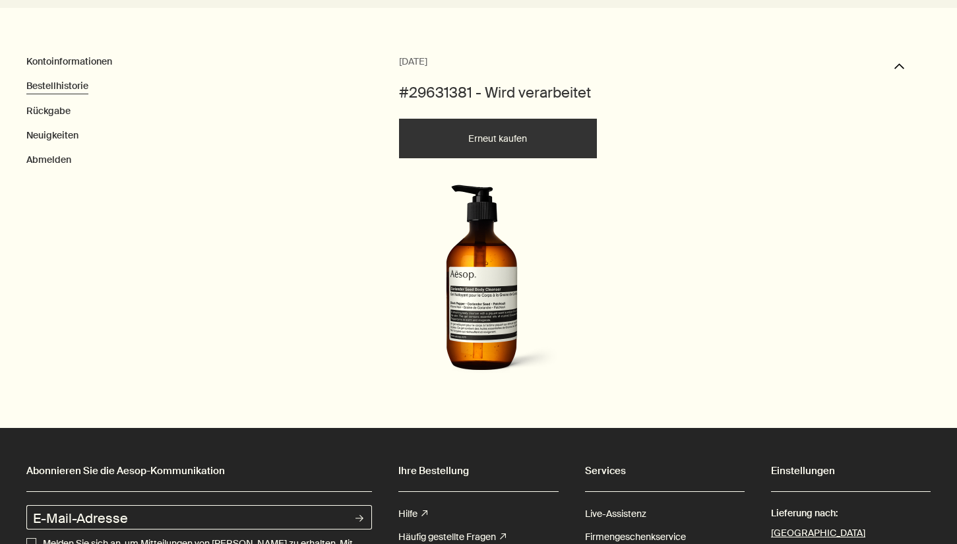
click at [467, 299] on img at bounding box center [482, 284] width 160 height 198
